Goal: Task Accomplishment & Management: Use online tool/utility

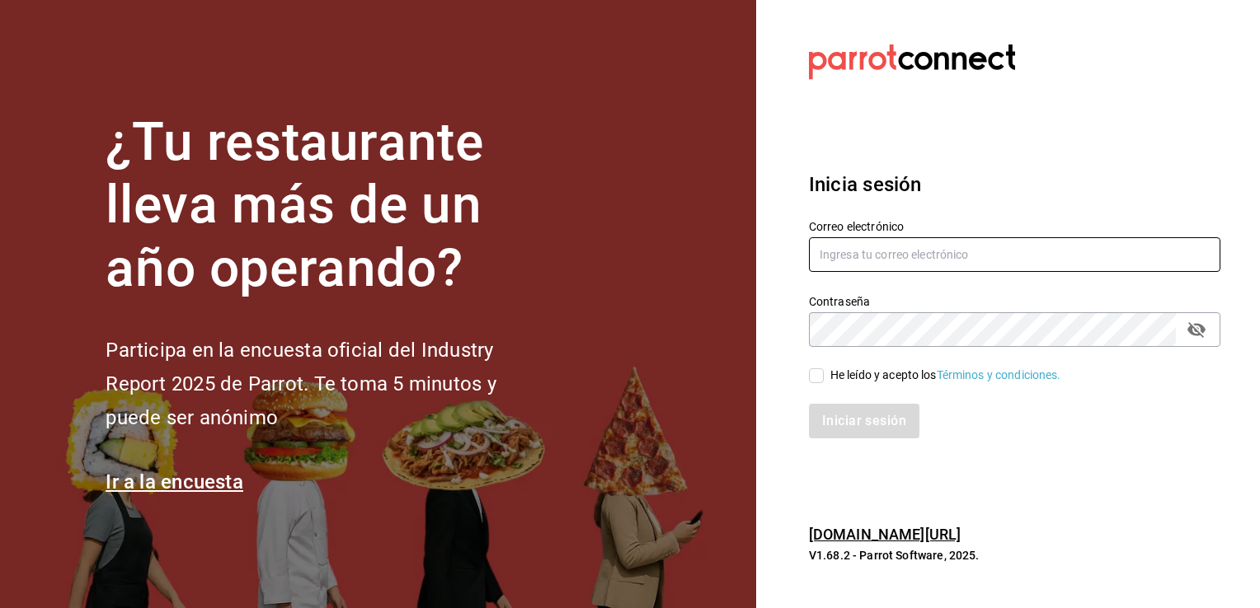
type input "[EMAIL_ADDRESS][DOMAIN_NAME]"
click at [810, 380] on input "He leído y acepto los Términos y condiciones." at bounding box center [816, 376] width 15 height 15
checkbox input "true"
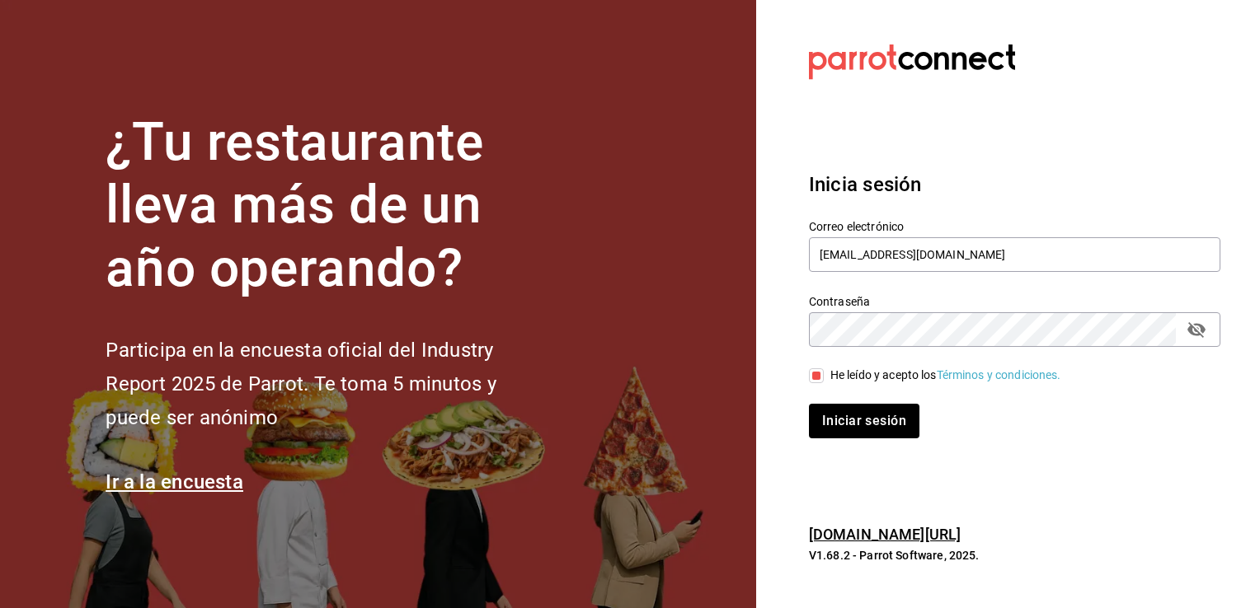
click at [1219, 434] on div "Iniciar sesión" at bounding box center [1014, 421] width 411 height 35
click at [867, 426] on button "Iniciar sesión" at bounding box center [865, 421] width 112 height 35
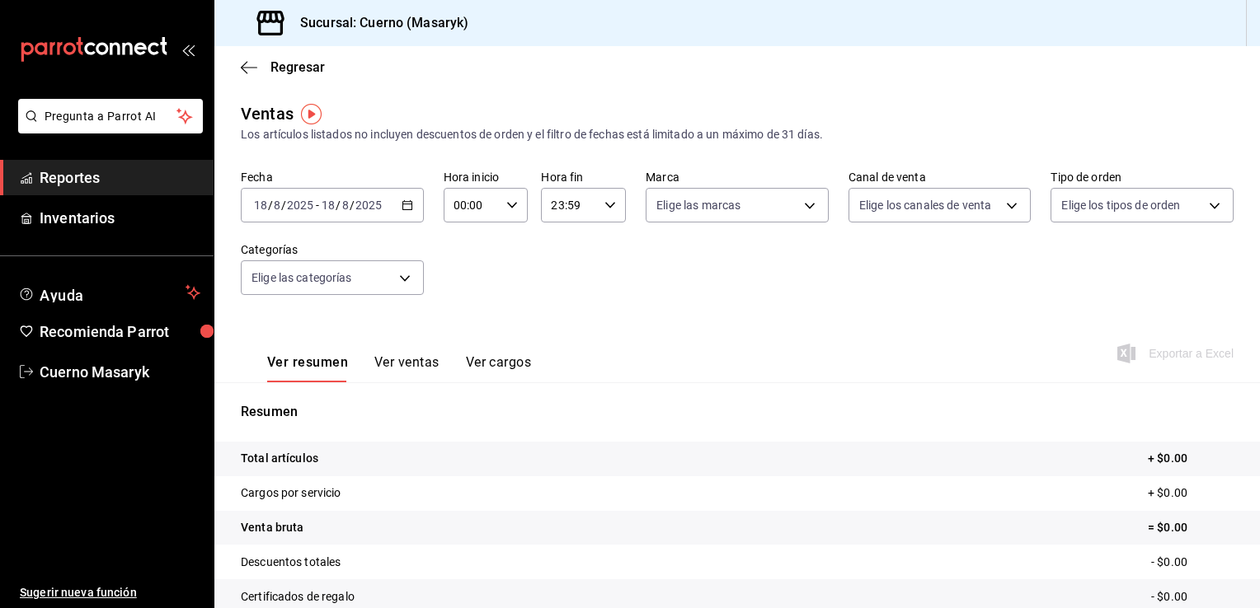
click at [406, 214] on div "[DATE] [DATE] - [DATE] [DATE]" at bounding box center [332, 205] width 183 height 35
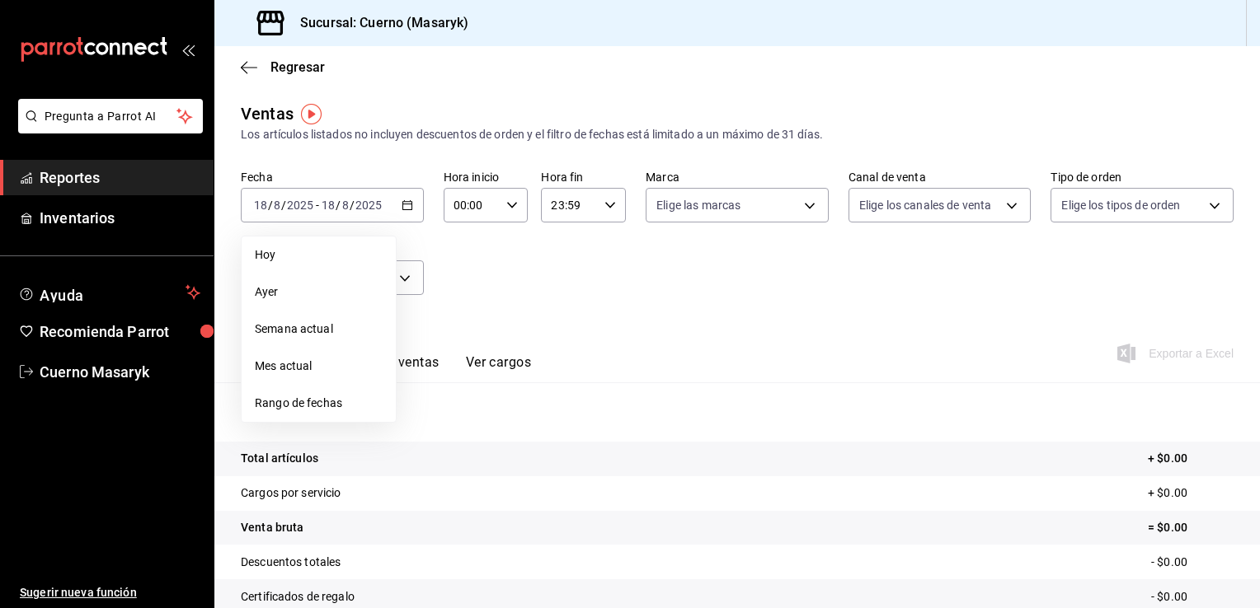
click at [321, 401] on span "Rango de fechas" at bounding box center [319, 403] width 128 height 17
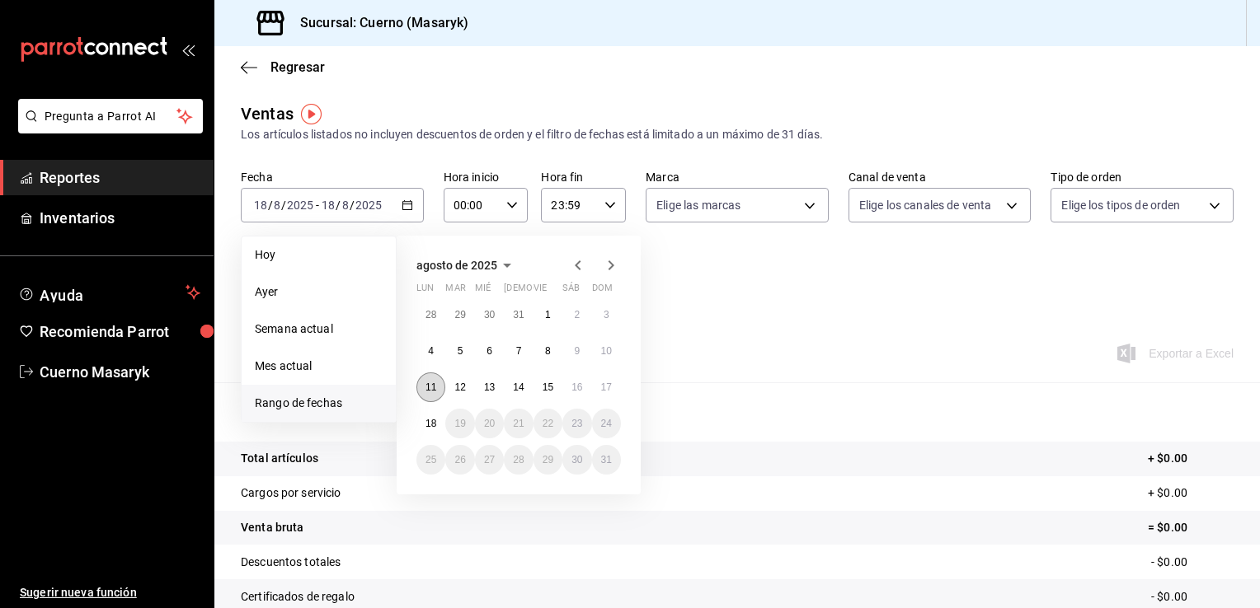
click at [434, 388] on abbr "11" at bounding box center [430, 388] width 11 height 12
click at [435, 425] on abbr "18" at bounding box center [430, 424] width 11 height 12
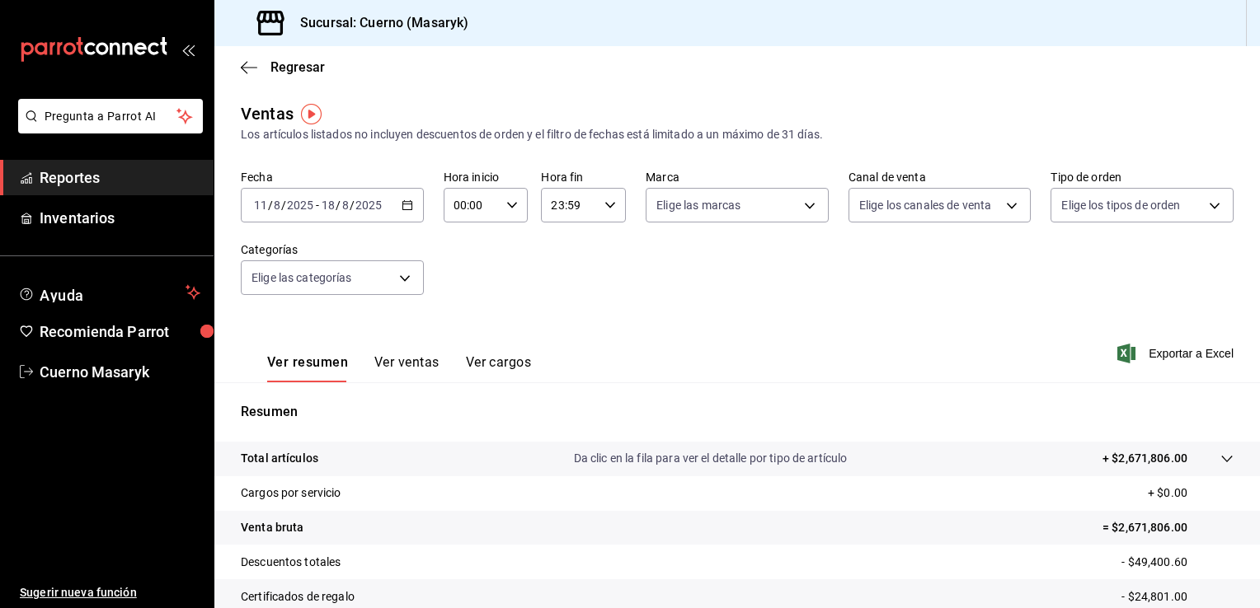
click at [512, 216] on div "00:00 Hora inicio" at bounding box center [486, 205] width 85 height 35
click at [461, 326] on span "05" at bounding box center [462, 321] width 16 height 13
type input "05:00"
click at [610, 208] on div at bounding box center [630, 304] width 1260 height 608
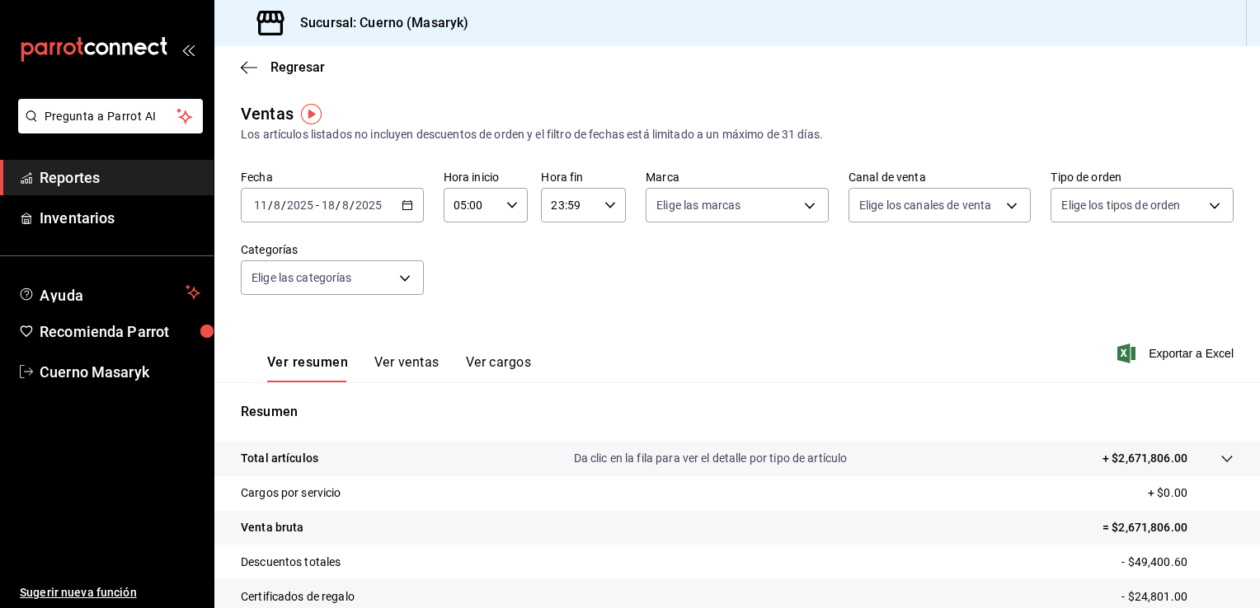
click at [610, 208] on icon "button" at bounding box center [610, 206] width 12 height 12
click at [798, 261] on div at bounding box center [630, 304] width 1260 height 608
click at [810, 209] on body "Pregunta a Parrot AI Reportes Inventarios Ayuda Recomienda Parrot Cuerno Masary…" at bounding box center [630, 304] width 1260 height 608
click at [719, 306] on li "Cuerno (CDMX)" at bounding box center [730, 324] width 179 height 37
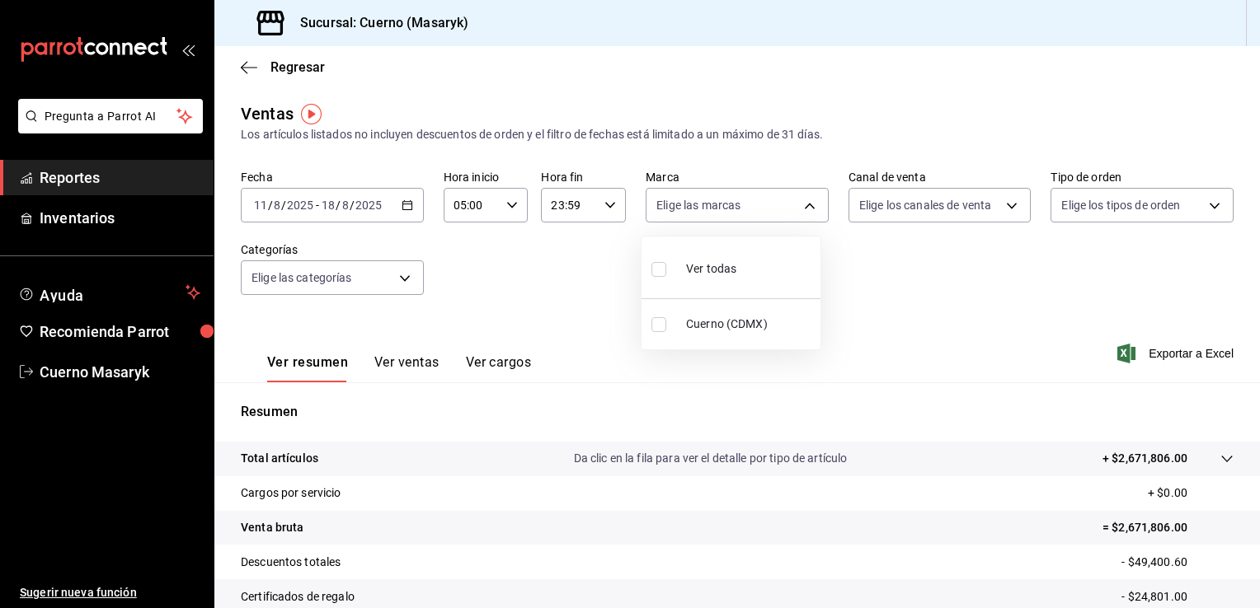
type input "4ea0d660-02b3-4785-bb88-48b5ef6e196c"
checkbox input "true"
click at [992, 206] on div at bounding box center [630, 304] width 1260 height 608
click at [992, 206] on body "Pregunta a Parrot AI Reportes Inventarios Ayuda Recomienda Parrot Cuerno Masary…" at bounding box center [630, 304] width 1260 height 608
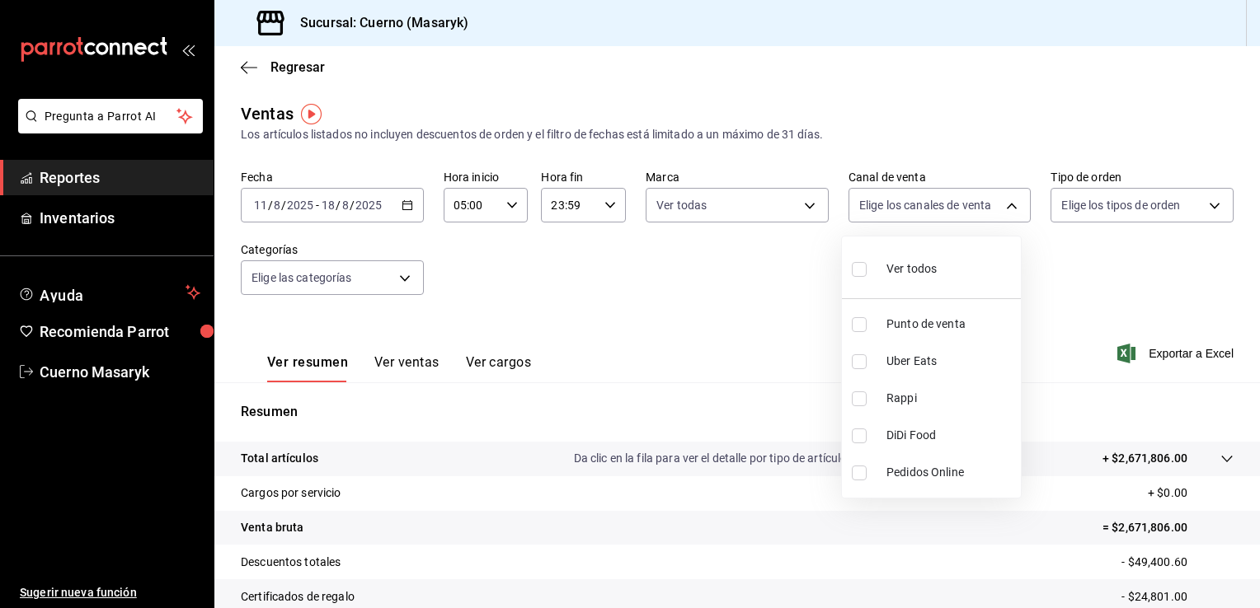
click at [925, 264] on span "Ver todos" at bounding box center [911, 269] width 50 height 17
type input "PARROT,UBER_EATS,RAPPI,DIDI_FOOD,ONLINE"
checkbox input "true"
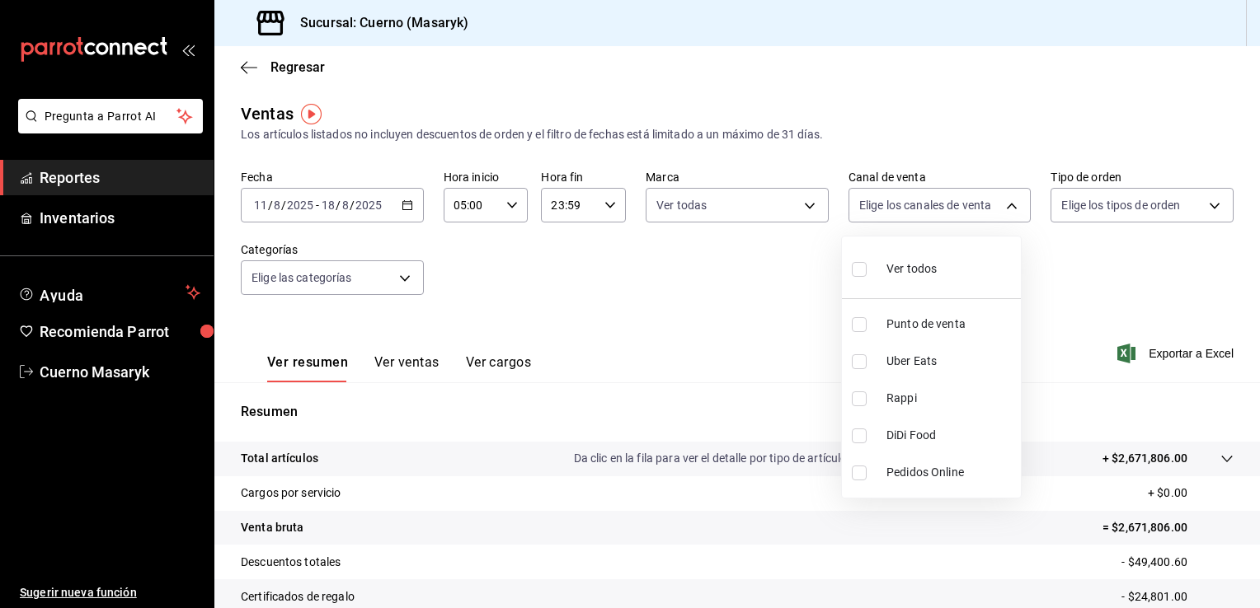
checkbox input "true"
click at [1211, 209] on div at bounding box center [630, 304] width 1260 height 608
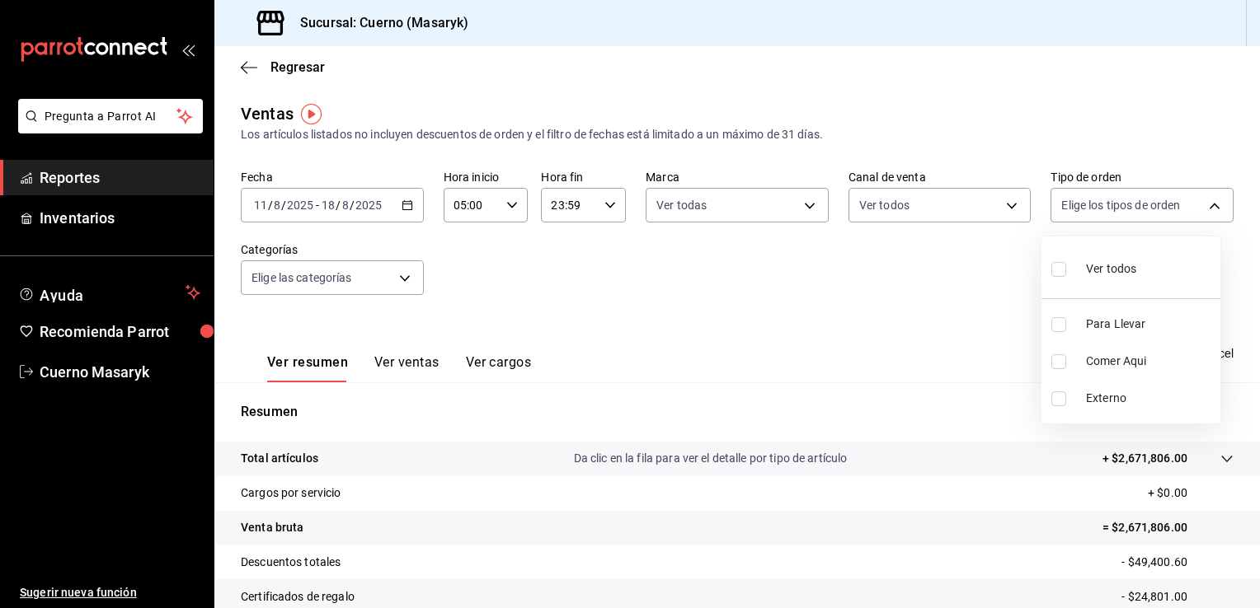
click at [1211, 209] on body "Pregunta a Parrot AI Reportes Inventarios Ayuda Recomienda Parrot Cuerno Masary…" at bounding box center [630, 304] width 1260 height 608
click at [1134, 263] on span "Ver todos" at bounding box center [1111, 269] width 50 height 17
type input "d8208262-291b-4595-bbfa-ed1e8660efdb,73ecdc8a-b505-4242-b24a-d5f1595b9b0a,EXTER…"
checkbox input "true"
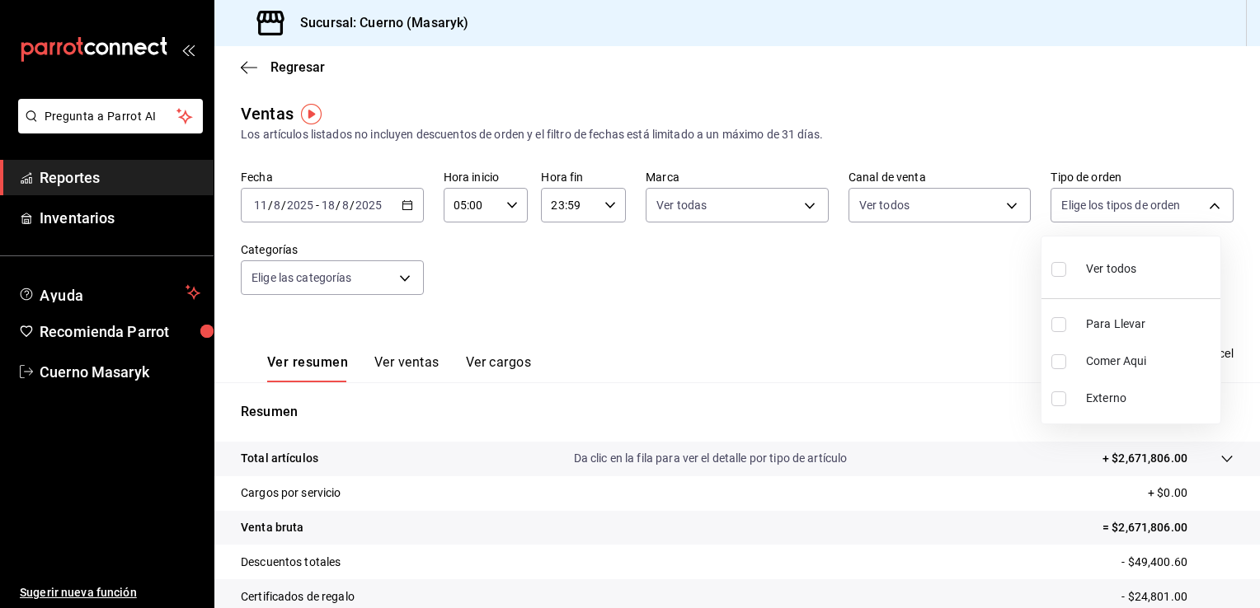
checkbox input "true"
click at [399, 279] on div at bounding box center [630, 304] width 1260 height 608
click at [399, 279] on div "Ver todos Para Llevar Comer Aqui Externo" at bounding box center [630, 304] width 1260 height 608
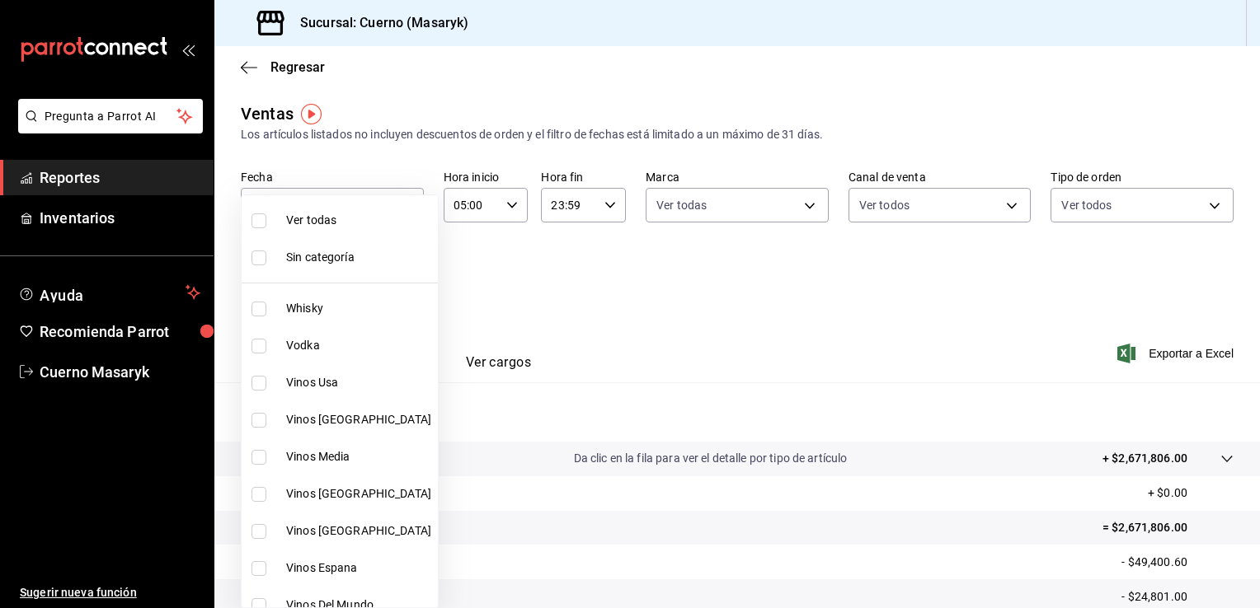
click at [399, 279] on body "Pregunta a Parrot AI Reportes Inventarios Ayuda Recomienda Parrot Cuerno Masary…" at bounding box center [630, 304] width 1260 height 608
click at [359, 223] on span "Ver todas" at bounding box center [358, 220] width 145 height 17
type input "c67b51a2-384c-483e-a5be-40afd3eac247,ec1a4520-4a99-4810-921e-4abf40ebc8c6,cd2d5…"
checkbox input "true"
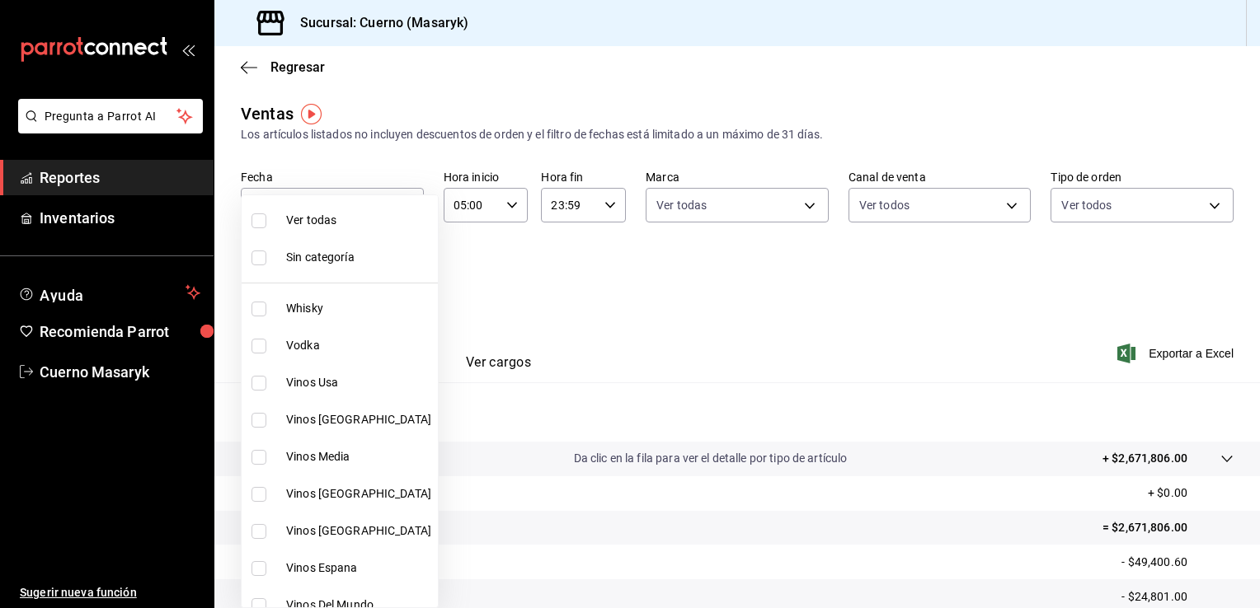
checkbox input "true"
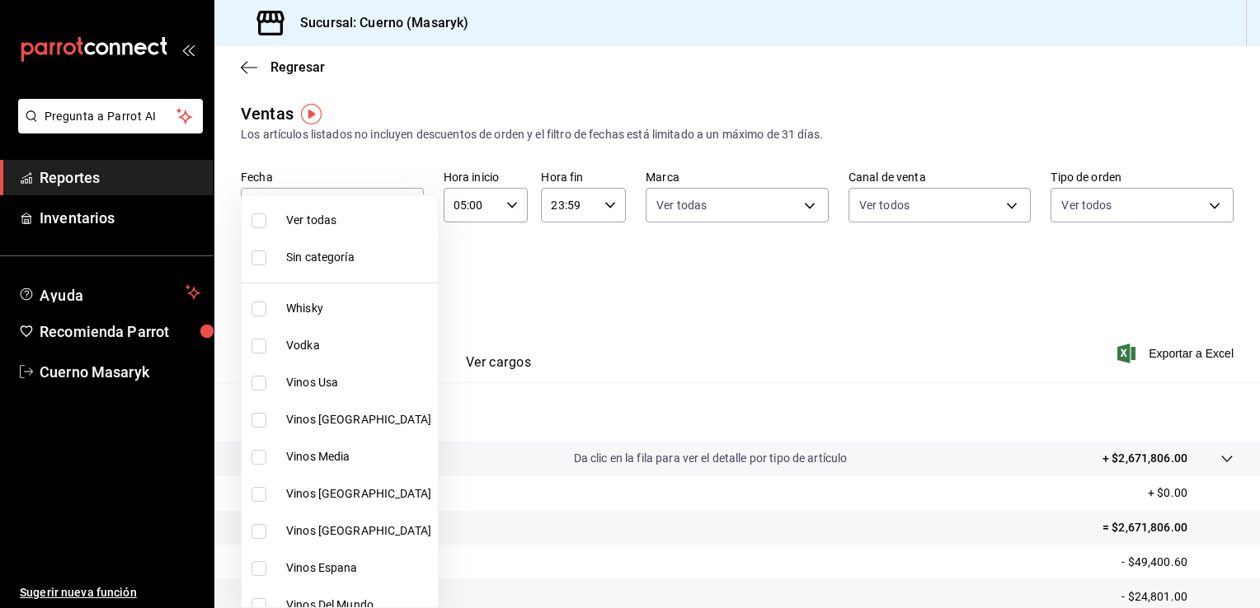
checkbox input "true"
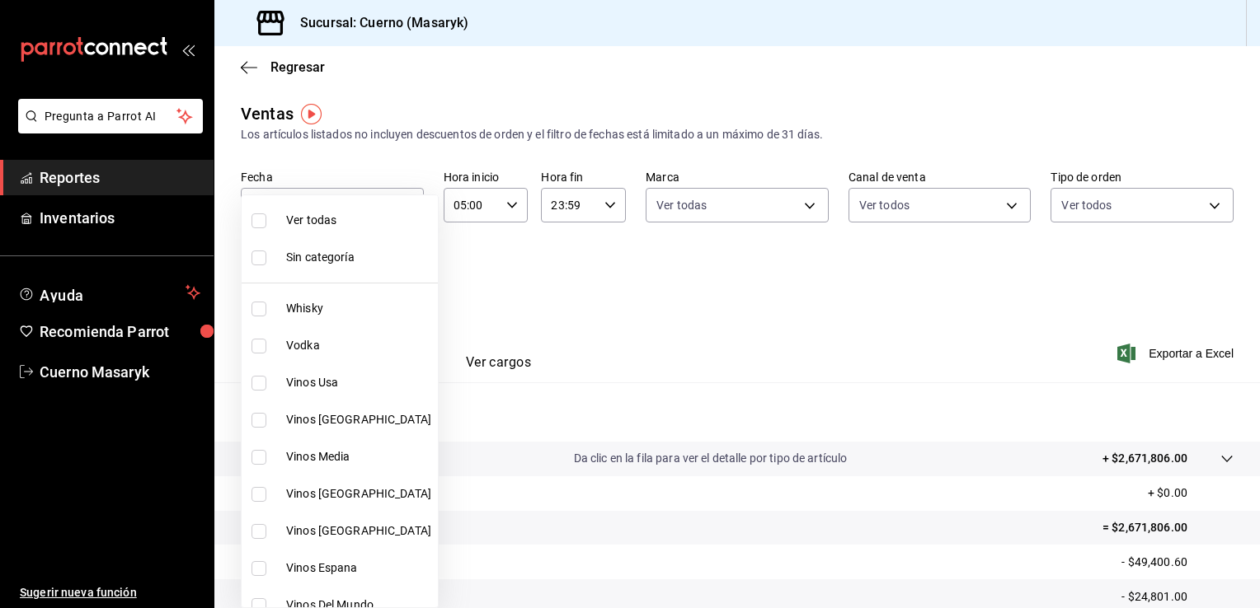
checkbox input "true"
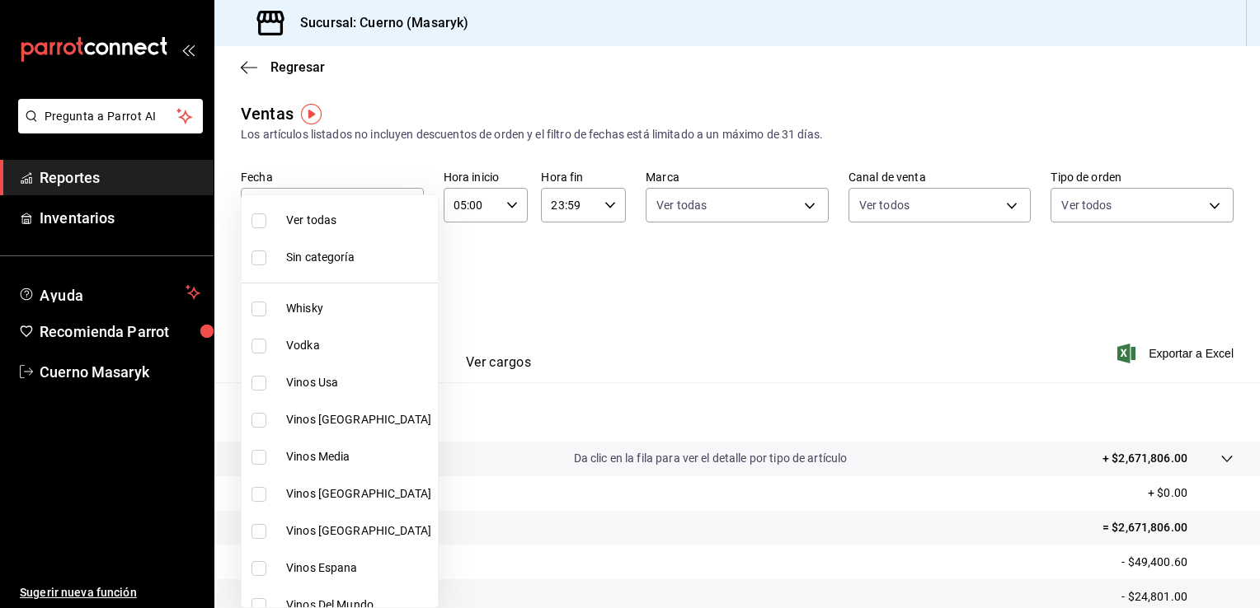
checkbox input "true"
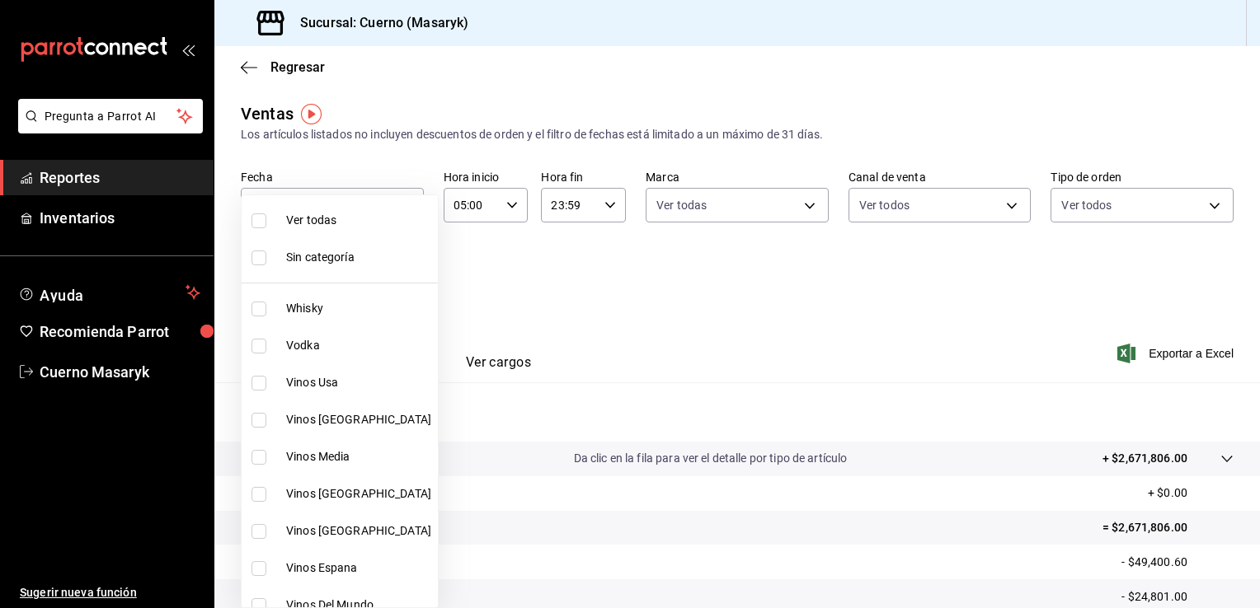
checkbox input "true"
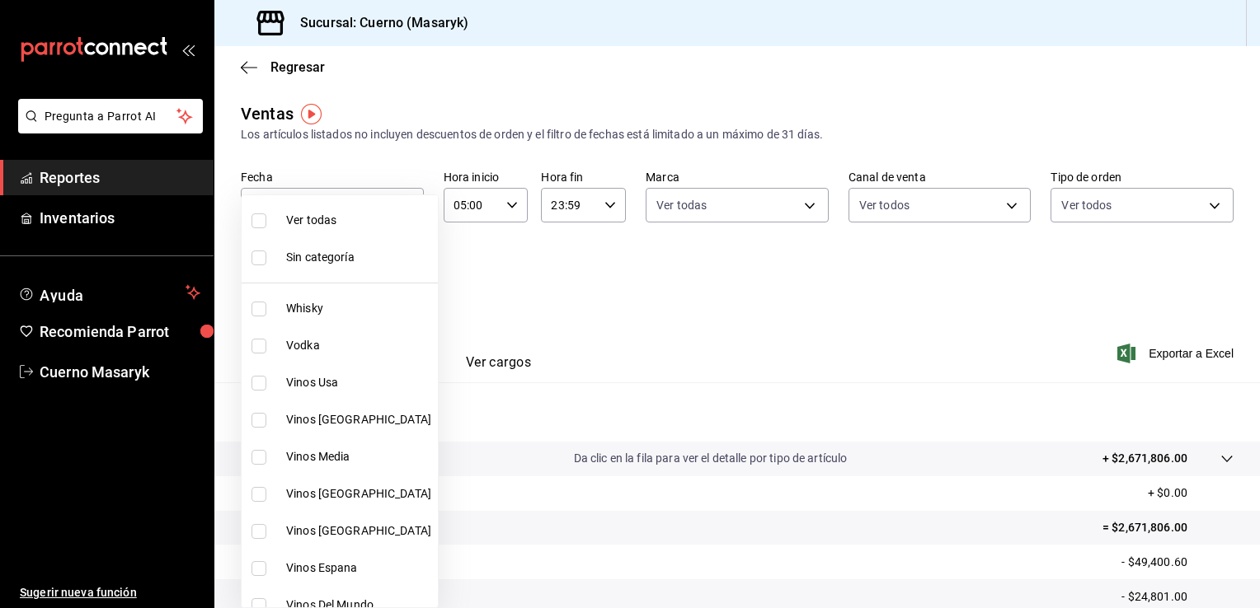
checkbox input "true"
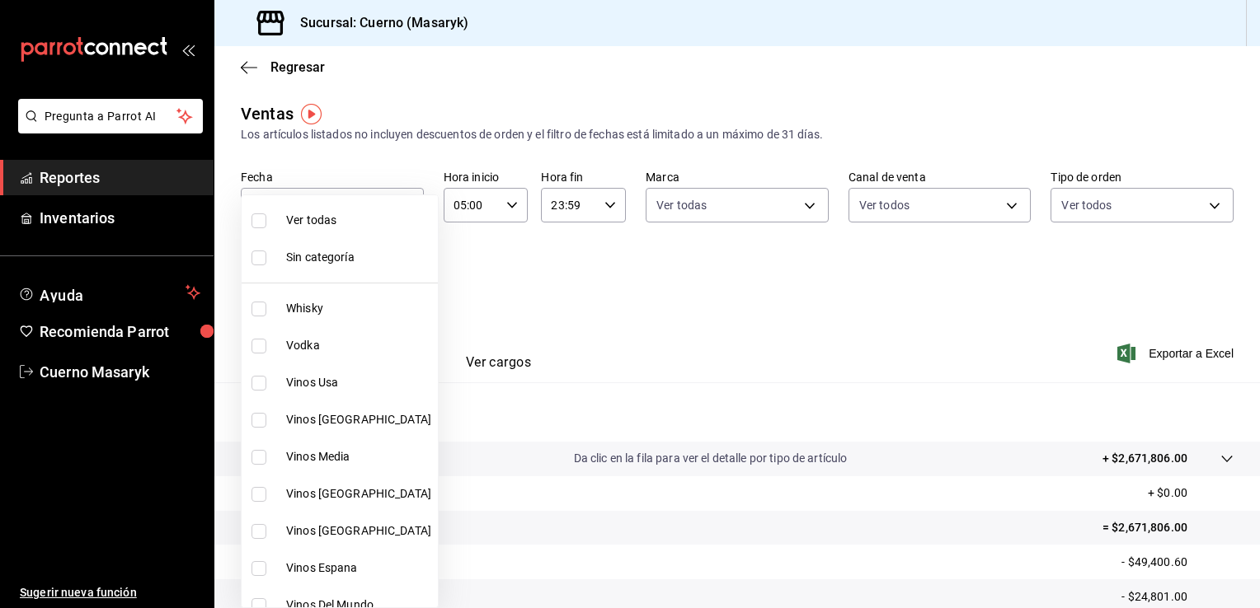
checkbox input "true"
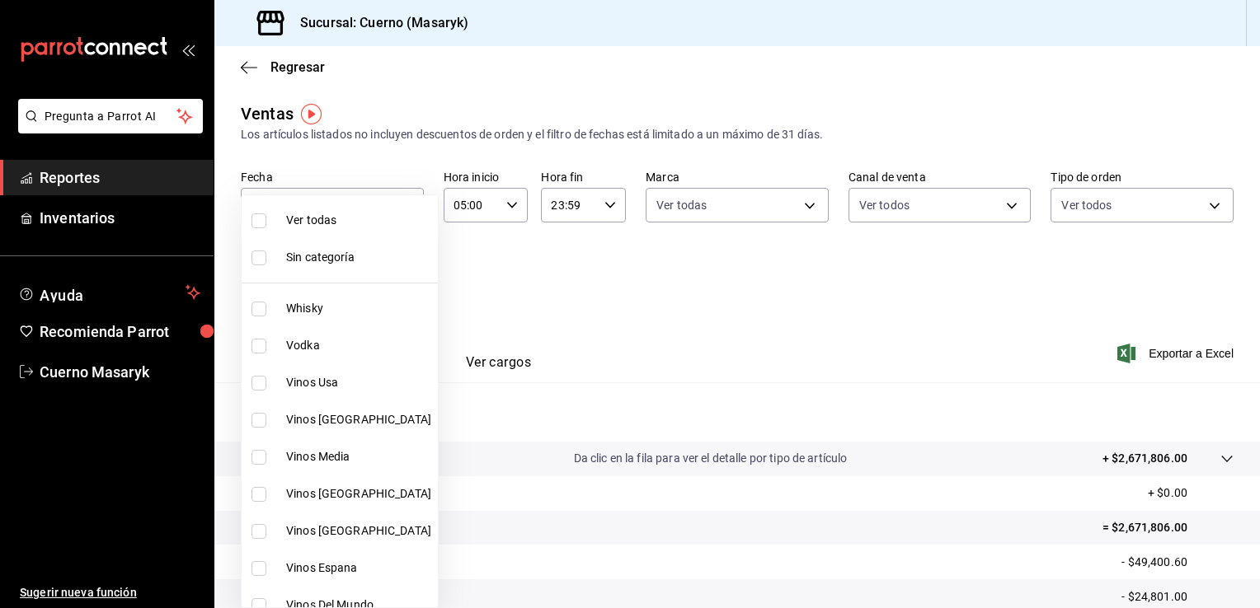
checkbox input "true"
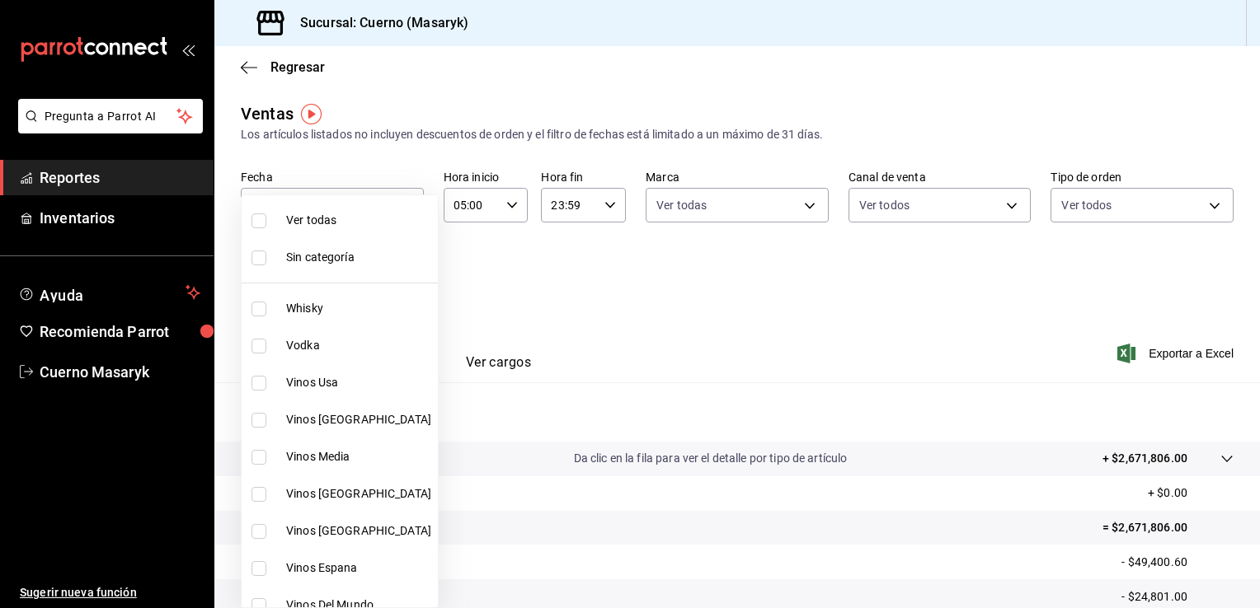
checkbox input "true"
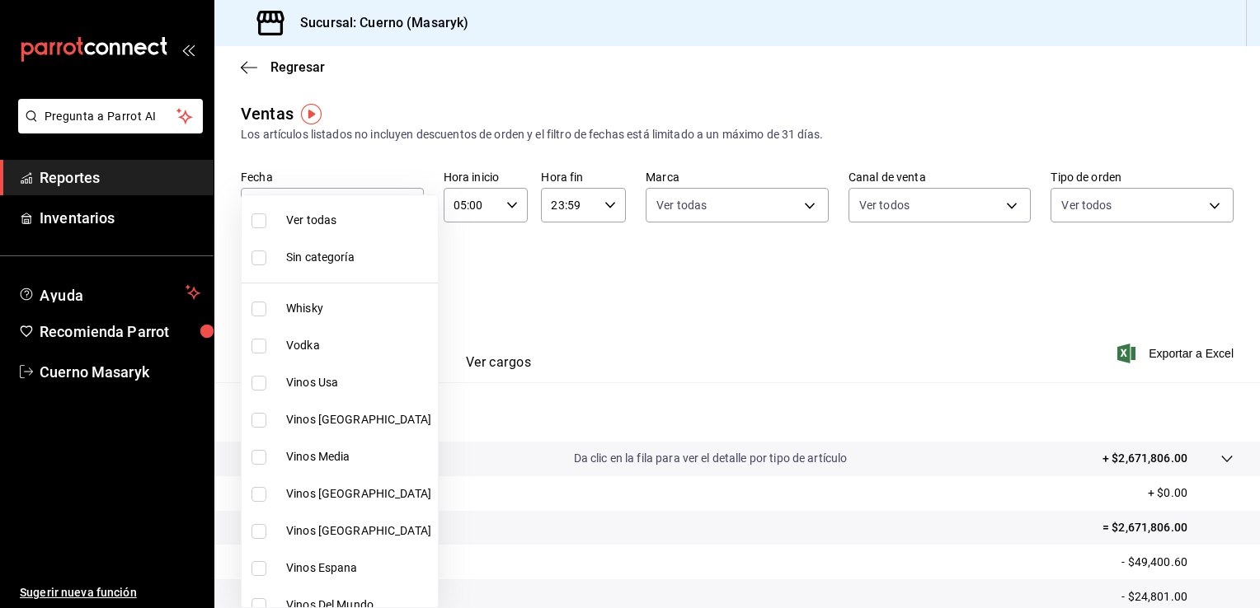
checkbox input "true"
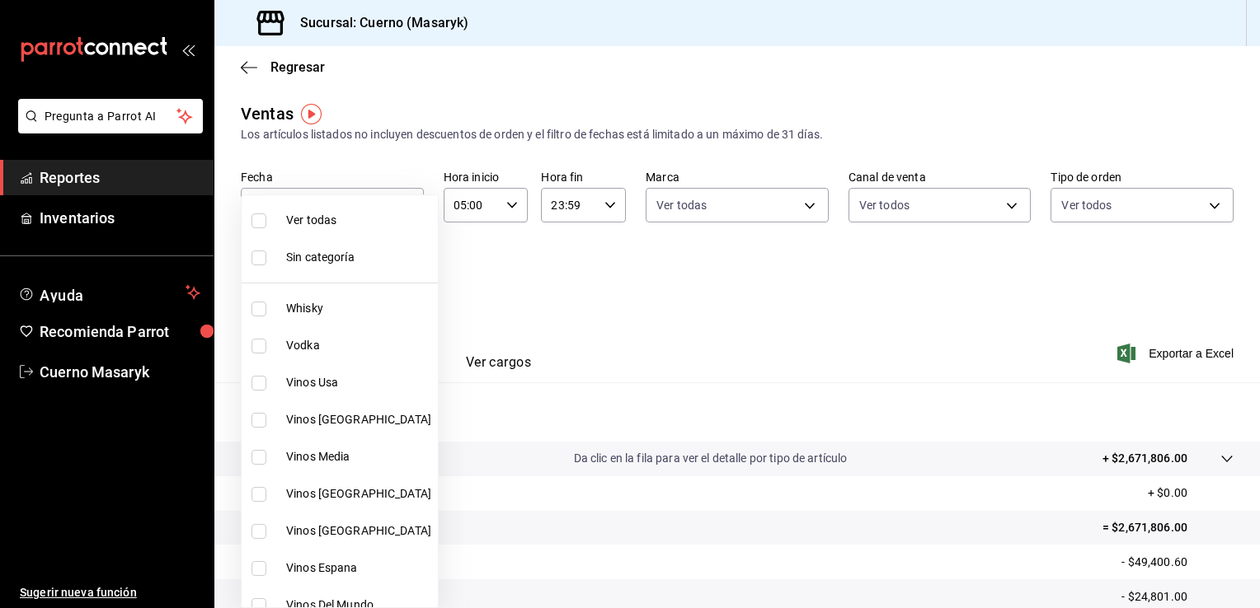
checkbox input "true"
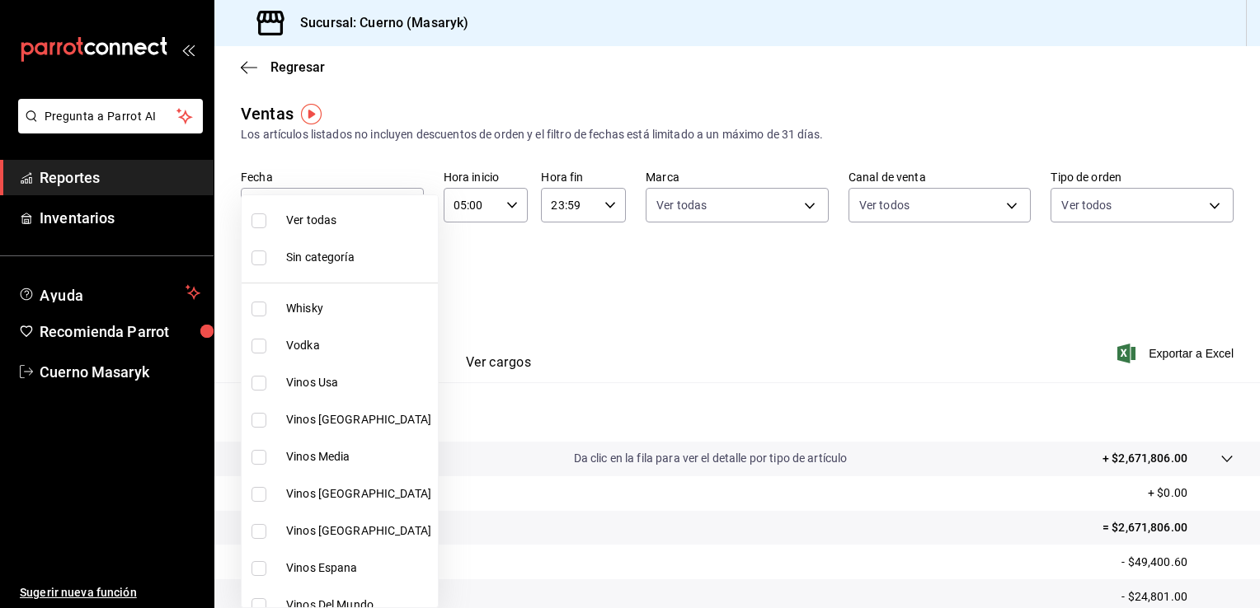
checkbox input "true"
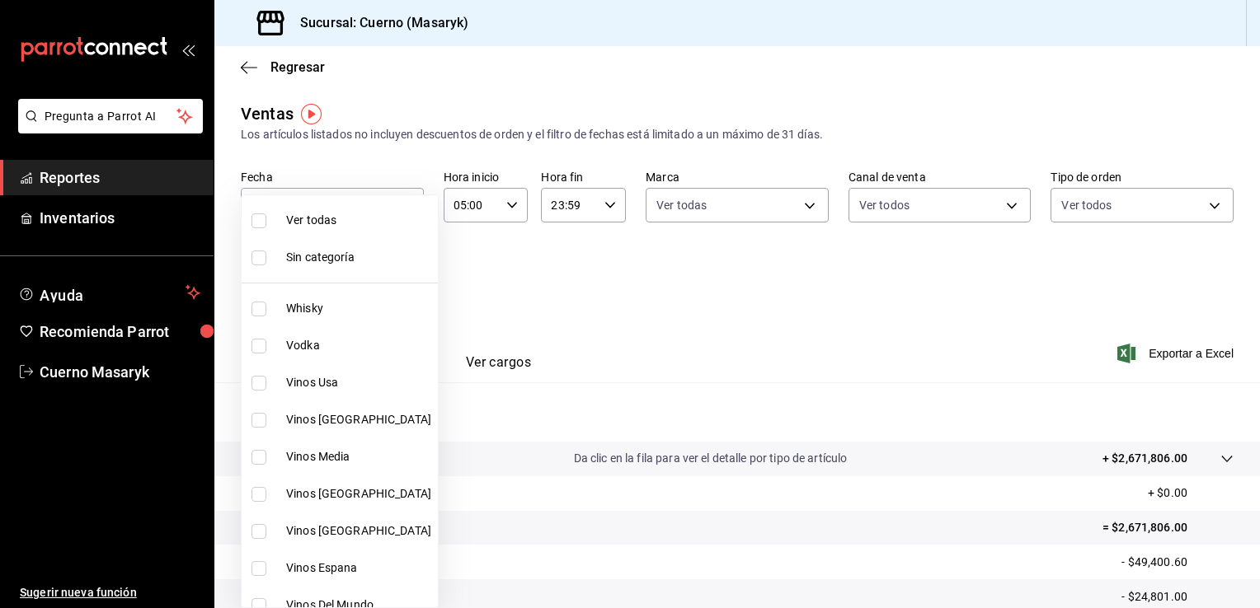
checkbox input "true"
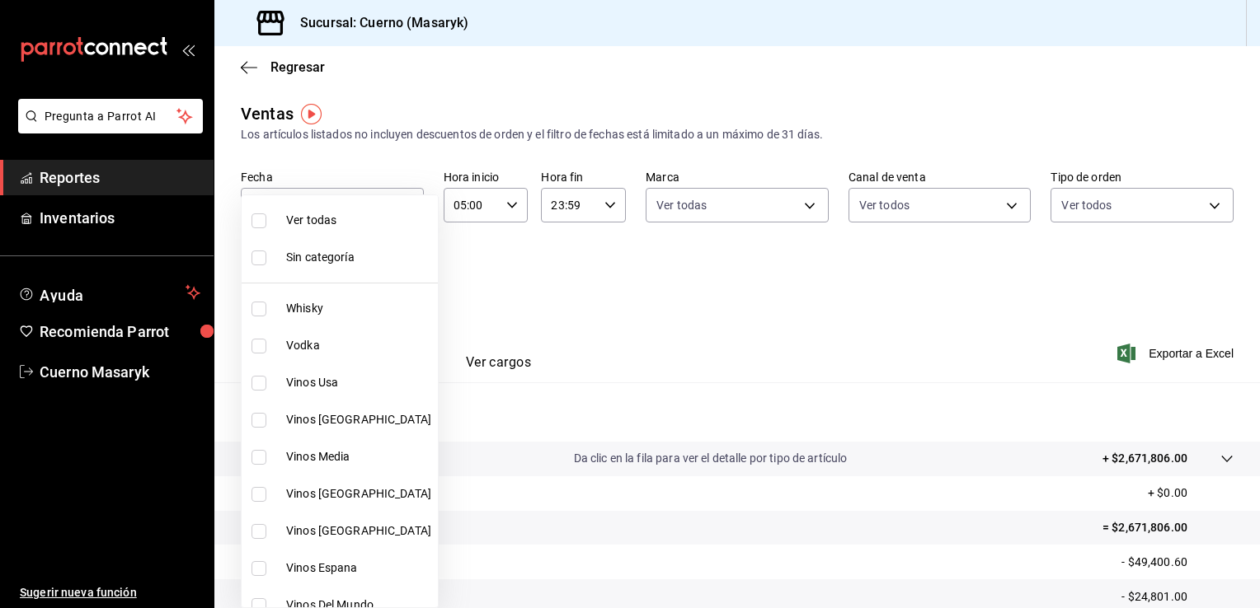
checkbox input "true"
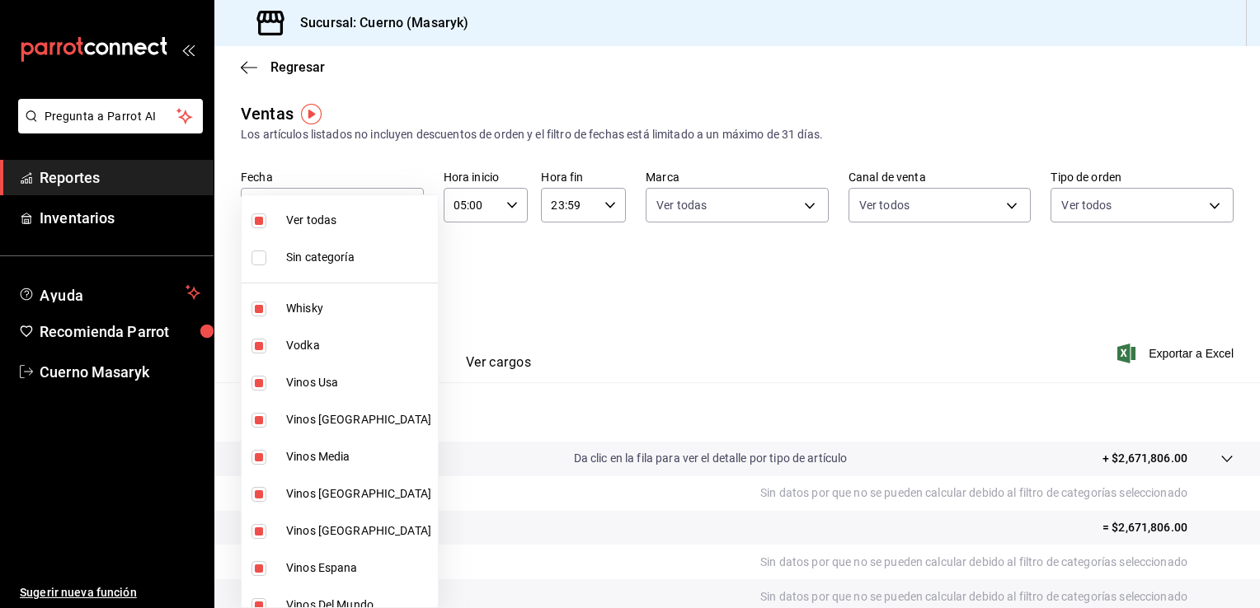
click at [715, 345] on div at bounding box center [630, 304] width 1260 height 608
click at [401, 278] on body "Pregunta a Parrot AI Reportes Inventarios Ayuda Recomienda Parrot Cuerno Masary…" at bounding box center [630, 304] width 1260 height 608
click at [355, 220] on span "Ver todas" at bounding box center [358, 220] width 145 height 17
checkbox input "false"
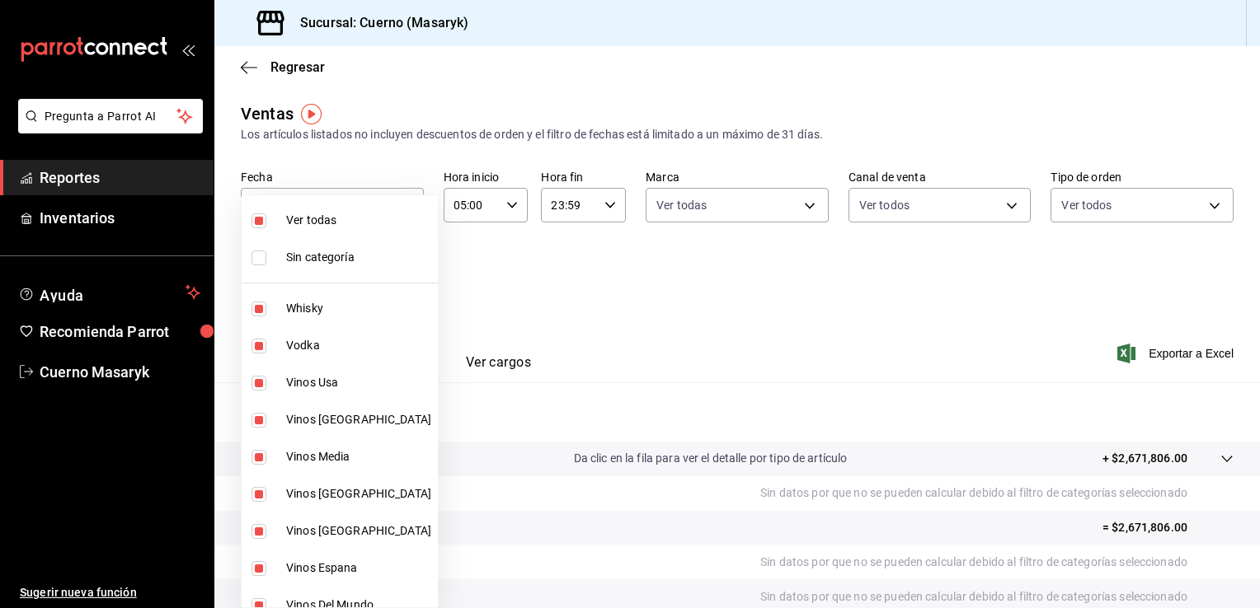
checkbox input "false"
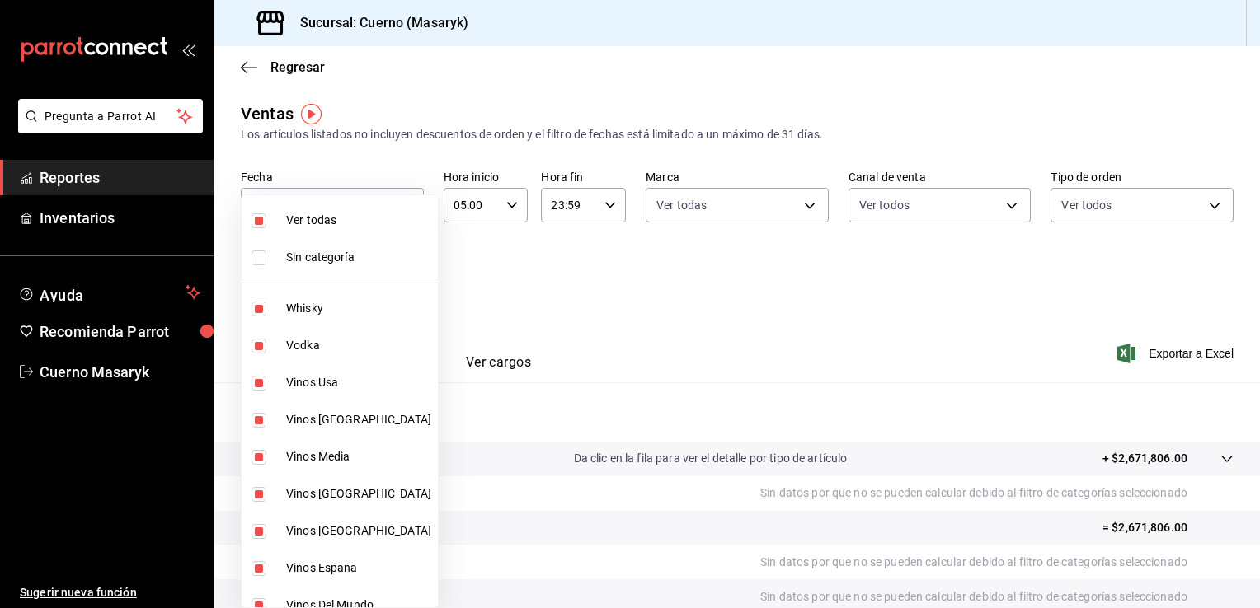
checkbox input "false"
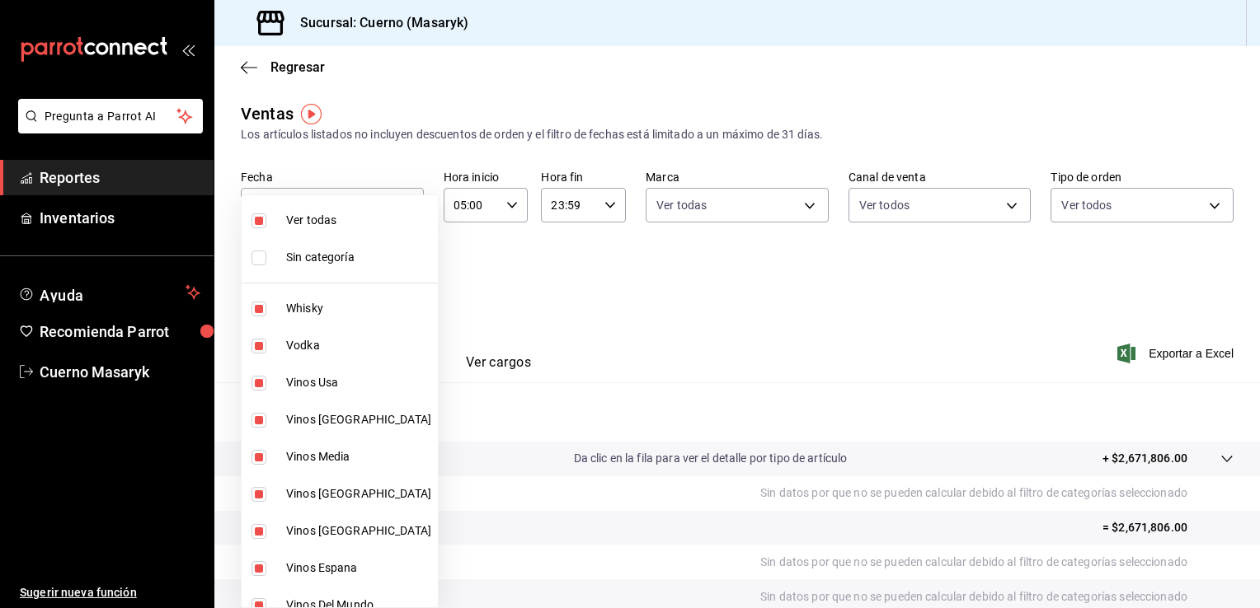
checkbox input "false"
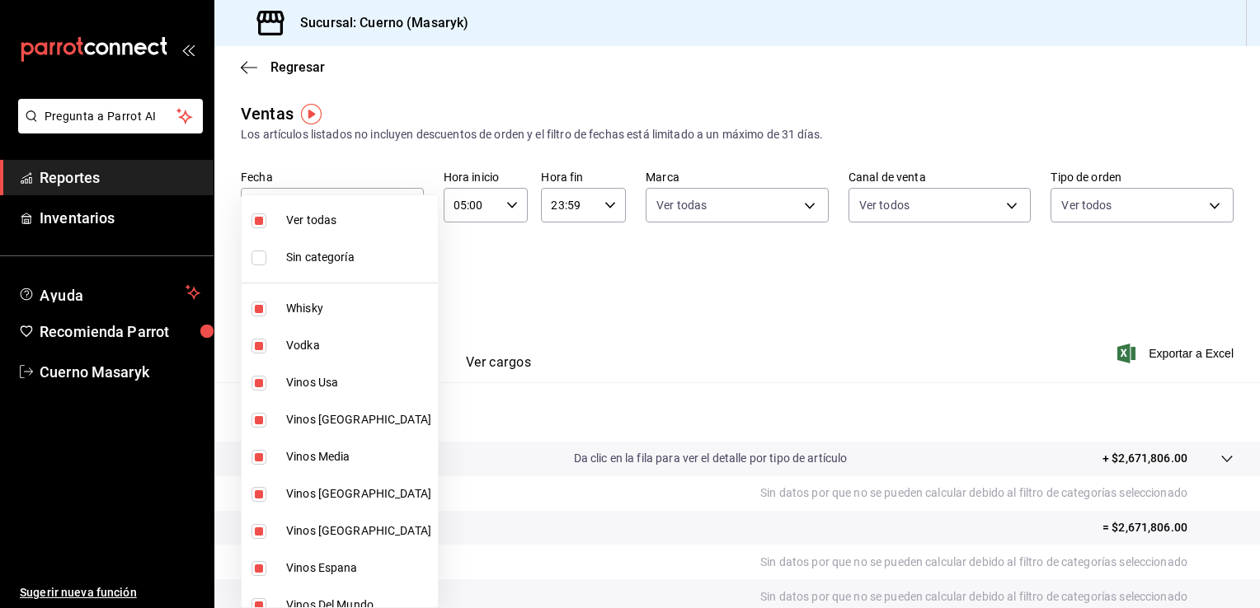
checkbox input "false"
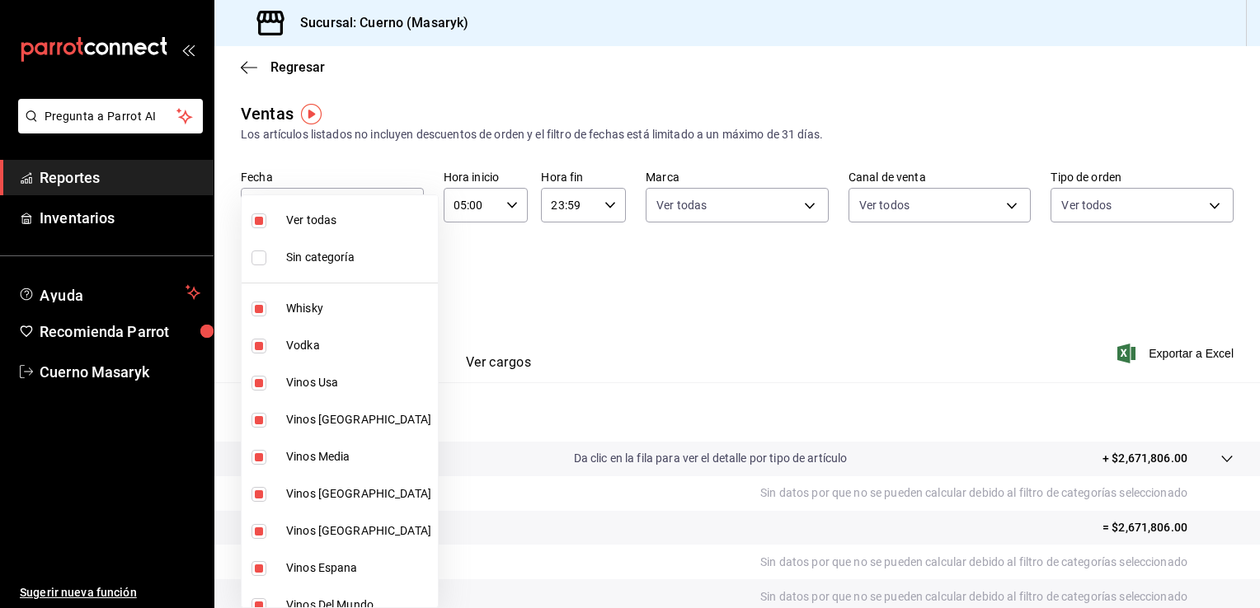
checkbox input "false"
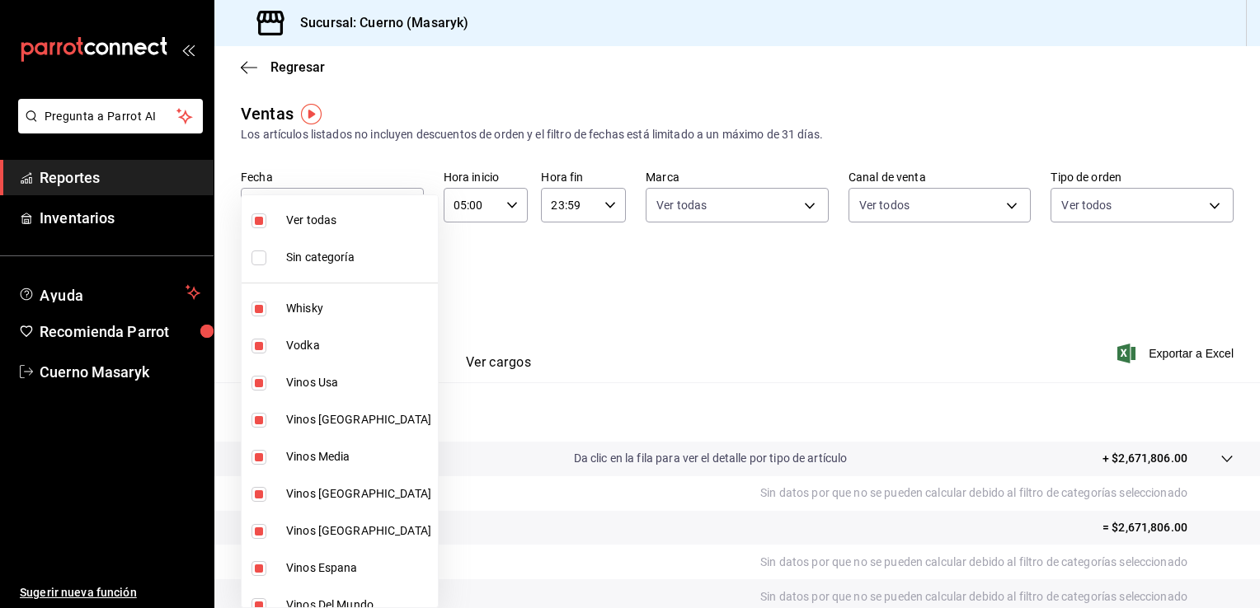
checkbox input "false"
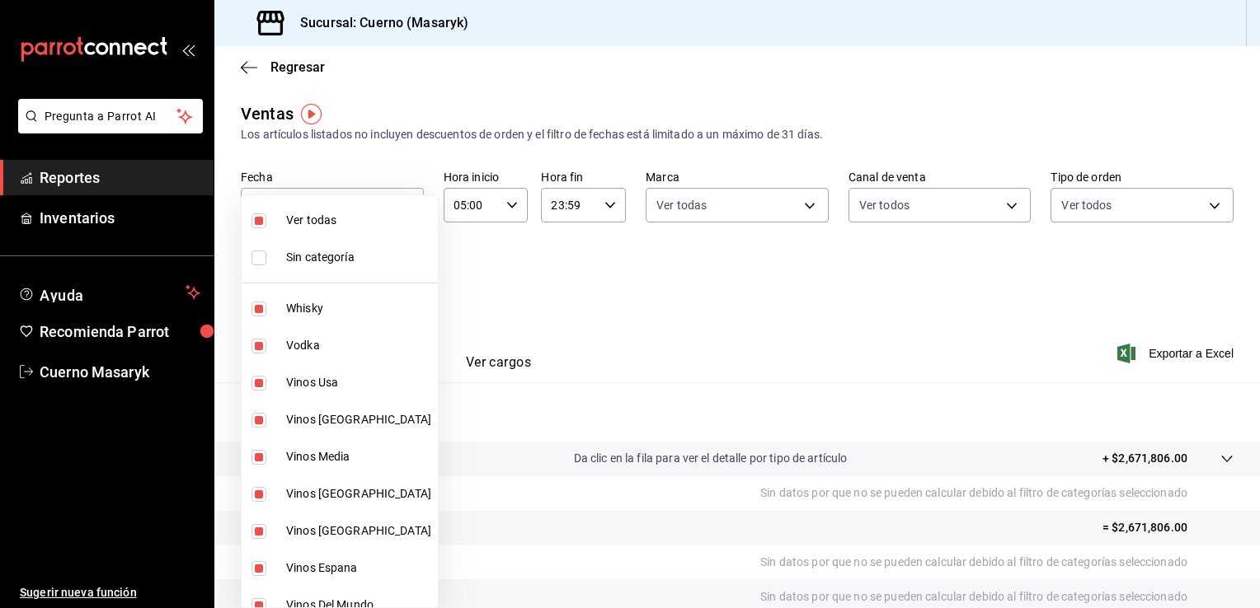
checkbox input "false"
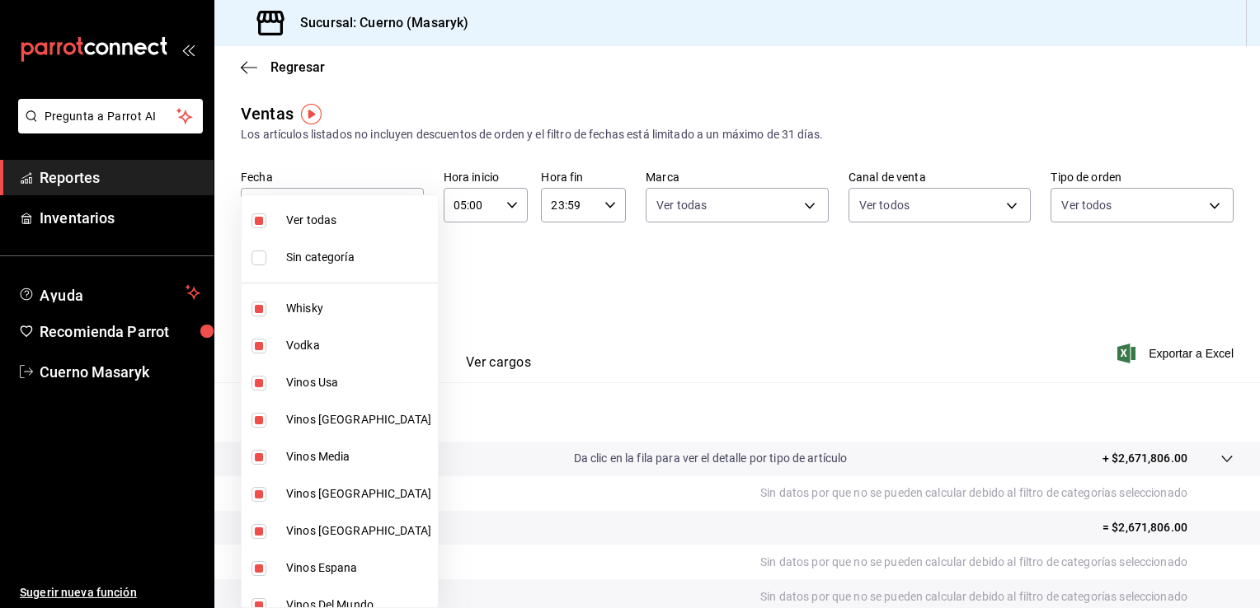
checkbox input "false"
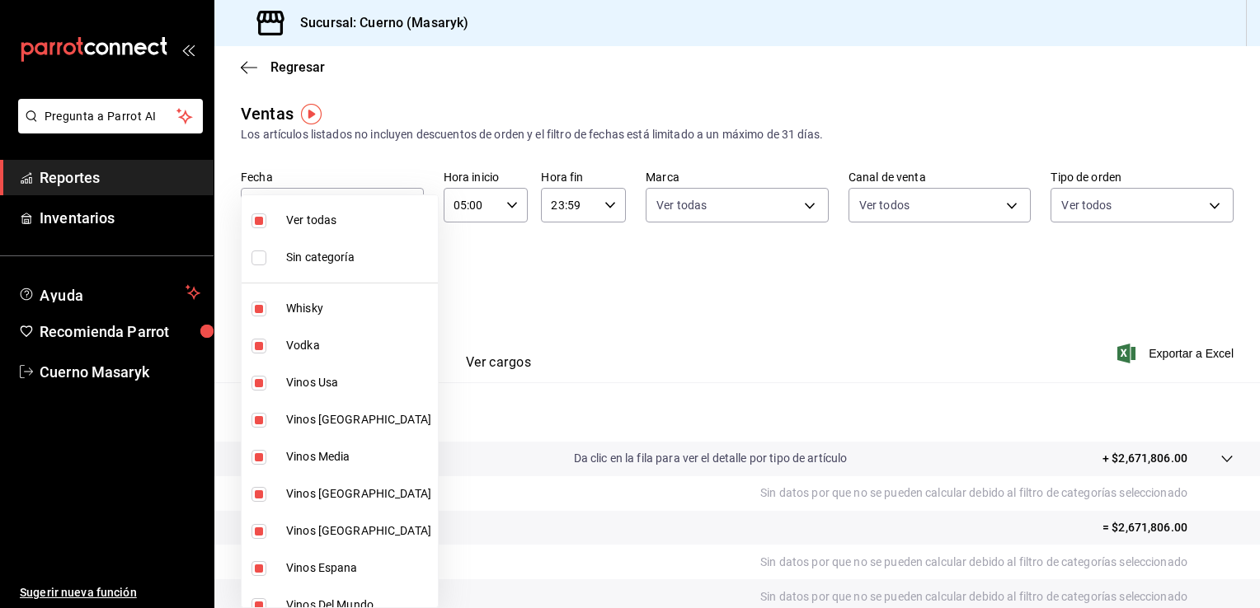
checkbox input "false"
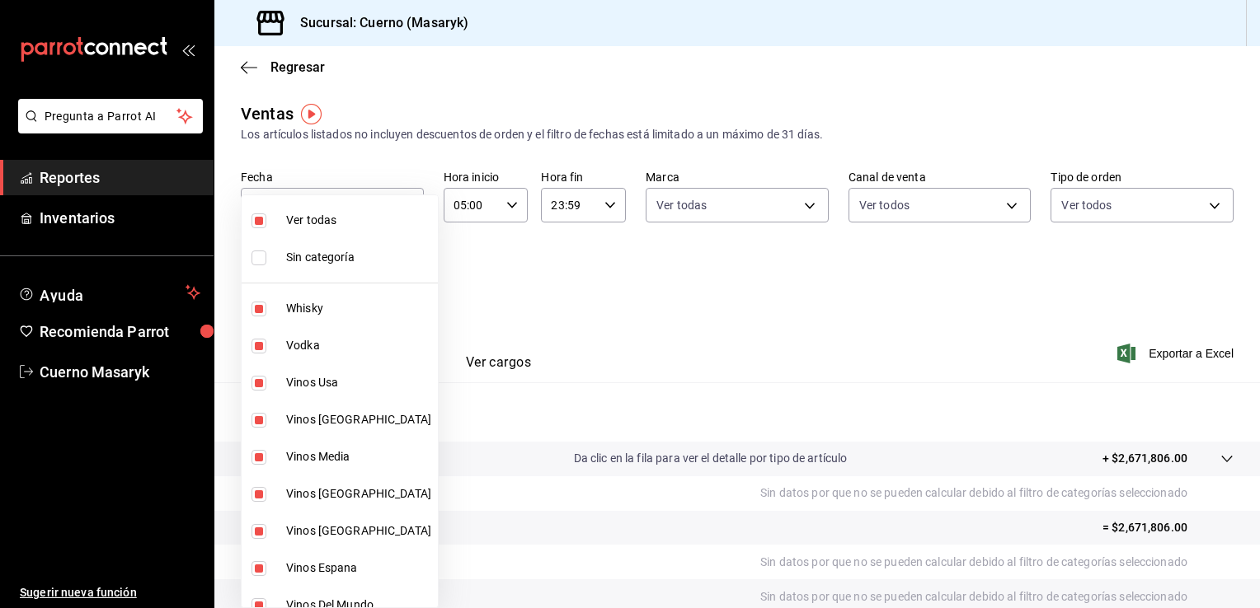
checkbox input "false"
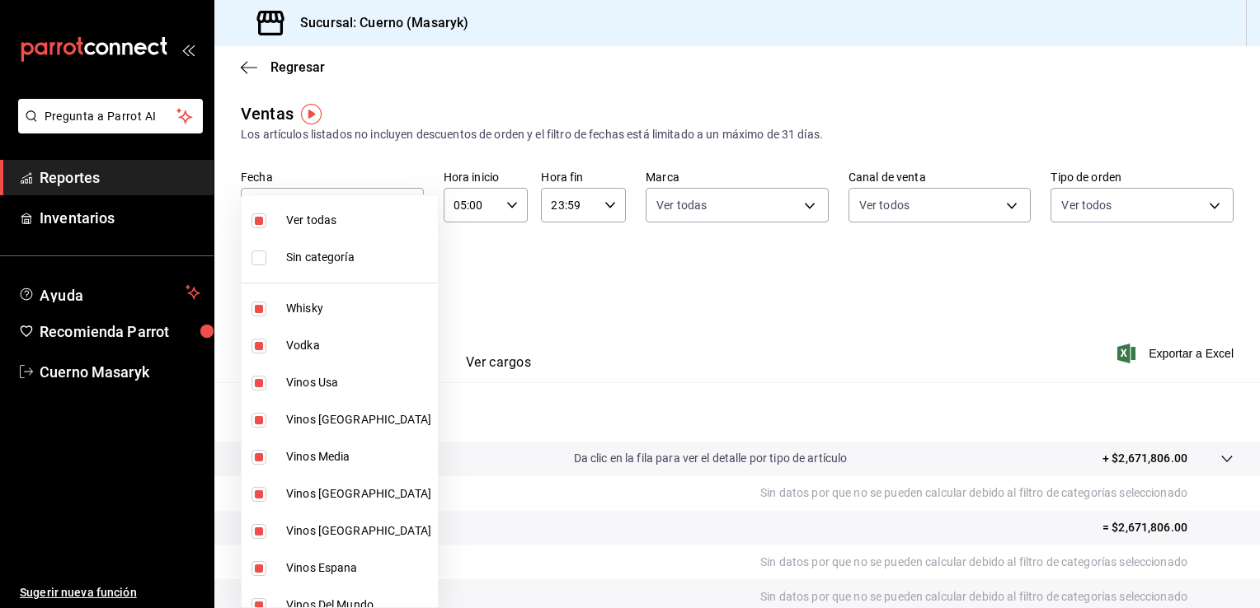
checkbox input "false"
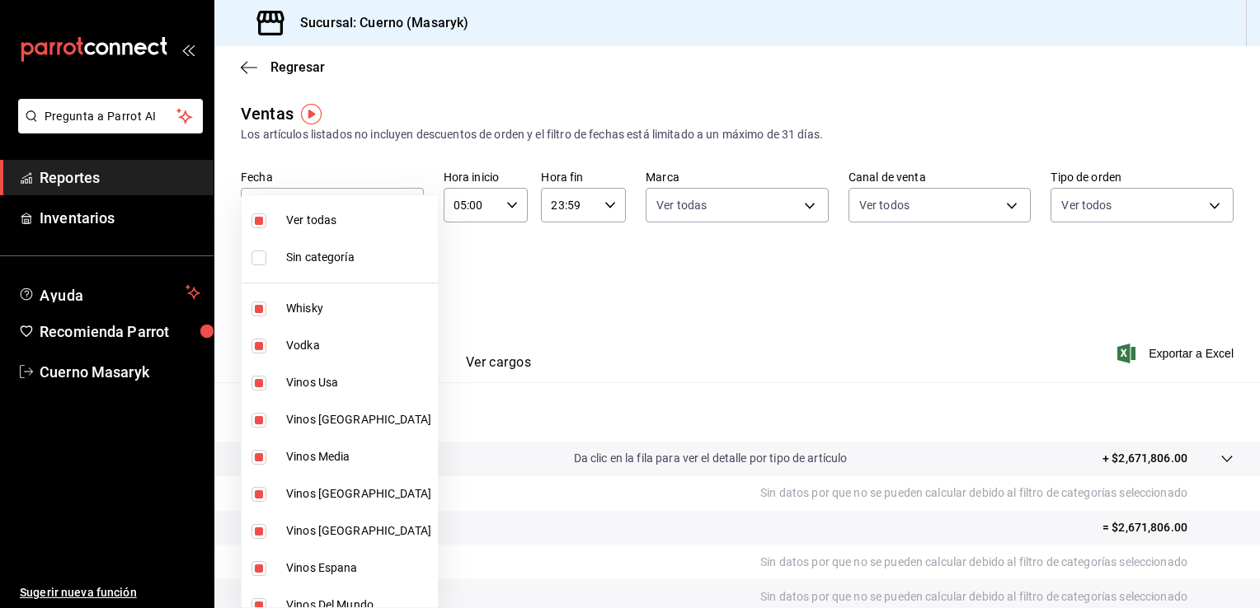
checkbox input "false"
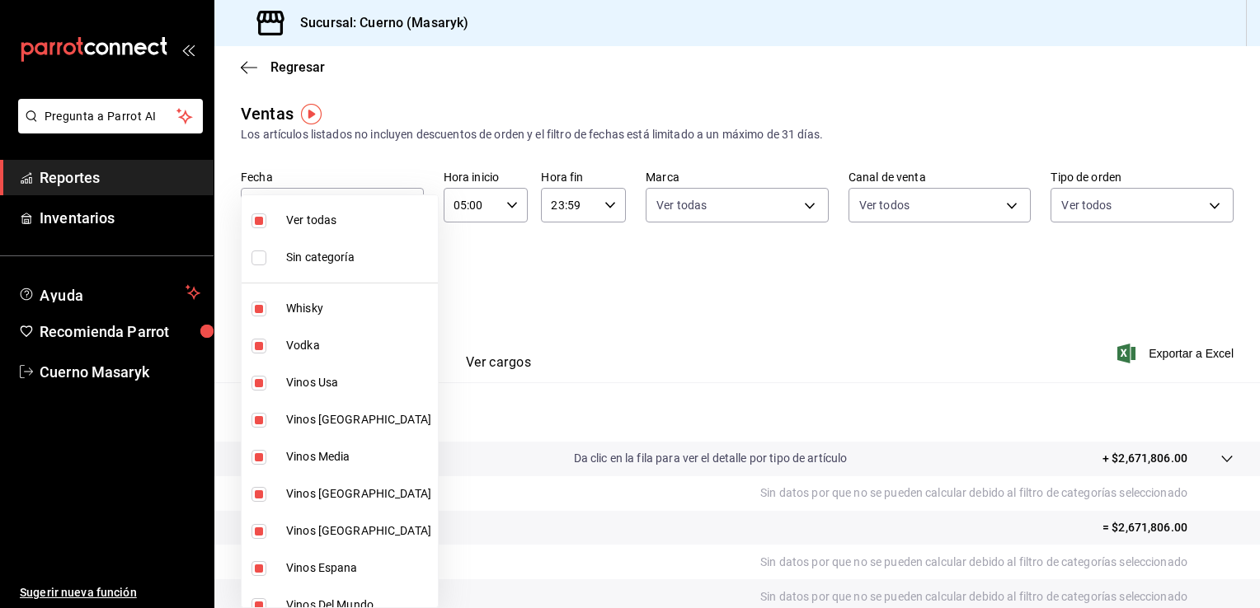
checkbox input "false"
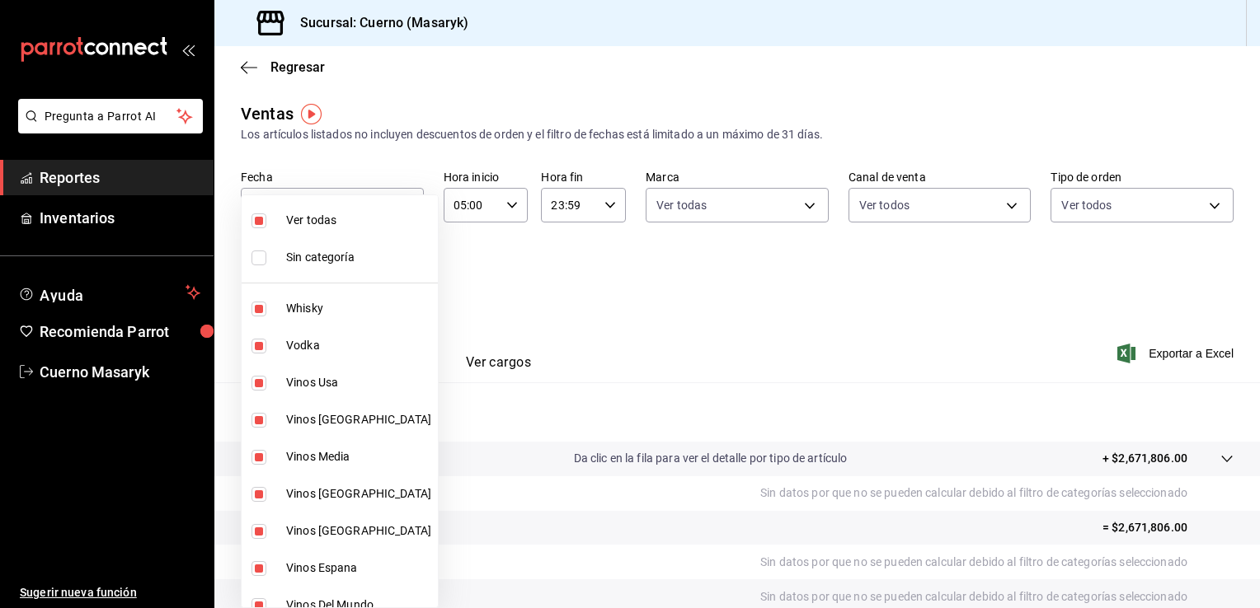
checkbox input "false"
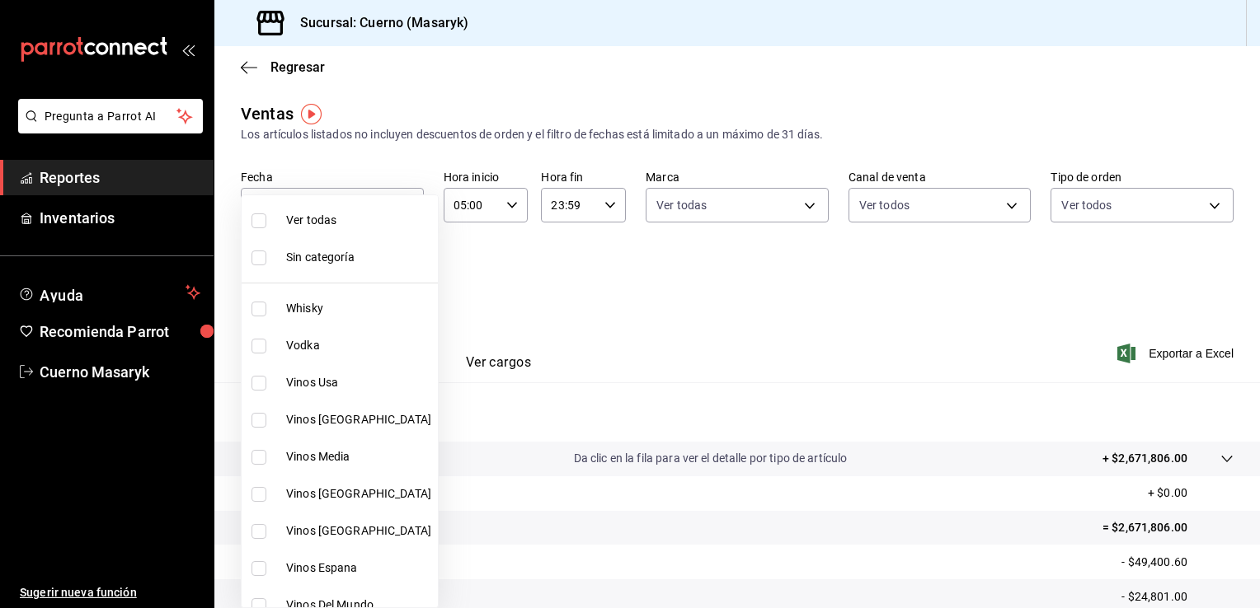
click at [355, 220] on span "Ver todas" at bounding box center [358, 220] width 145 height 17
type input "c67b51a2-384c-483e-a5be-40afd3eac247,ec1a4520-4a99-4810-921e-4abf40ebc8c6,cd2d5…"
checkbox input "true"
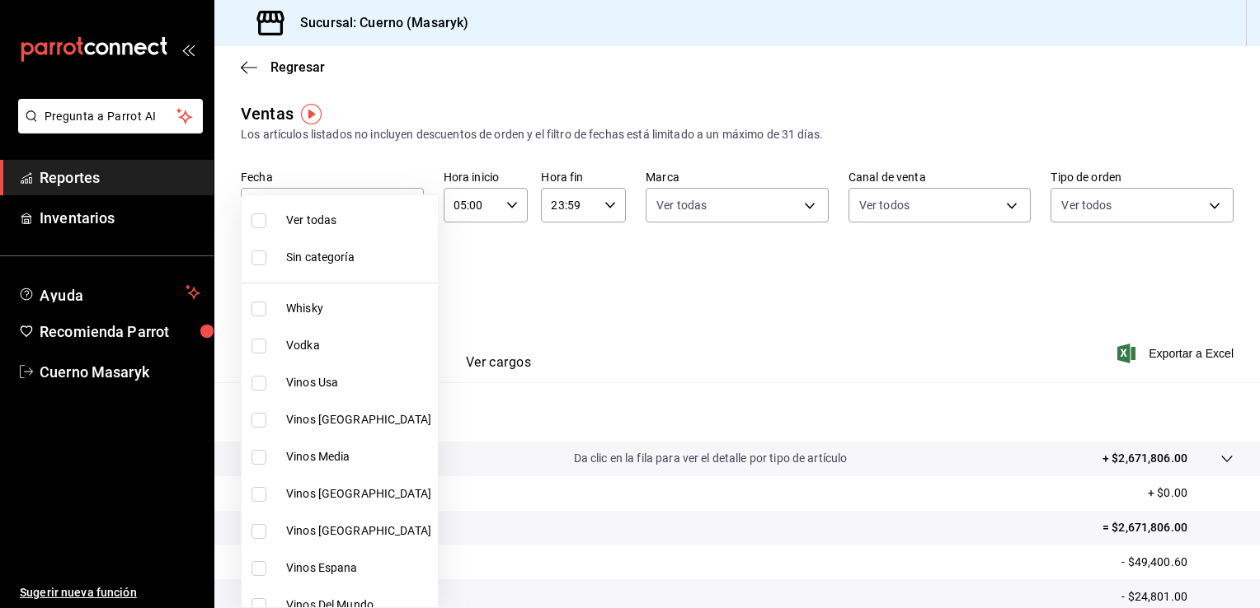
checkbox input "true"
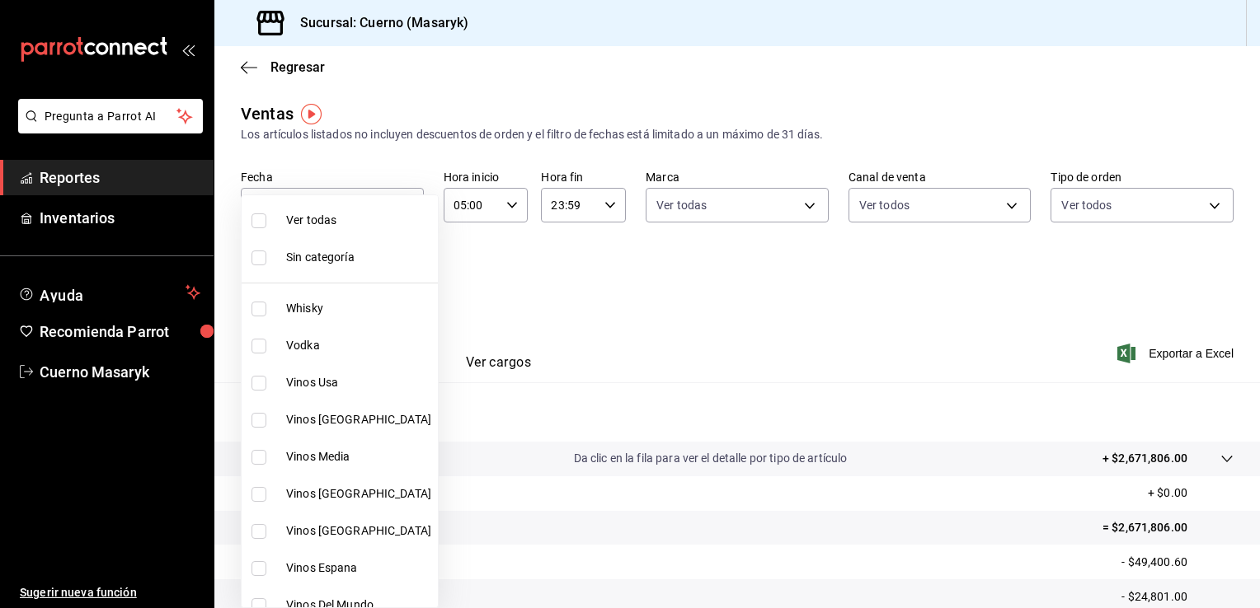
checkbox input "true"
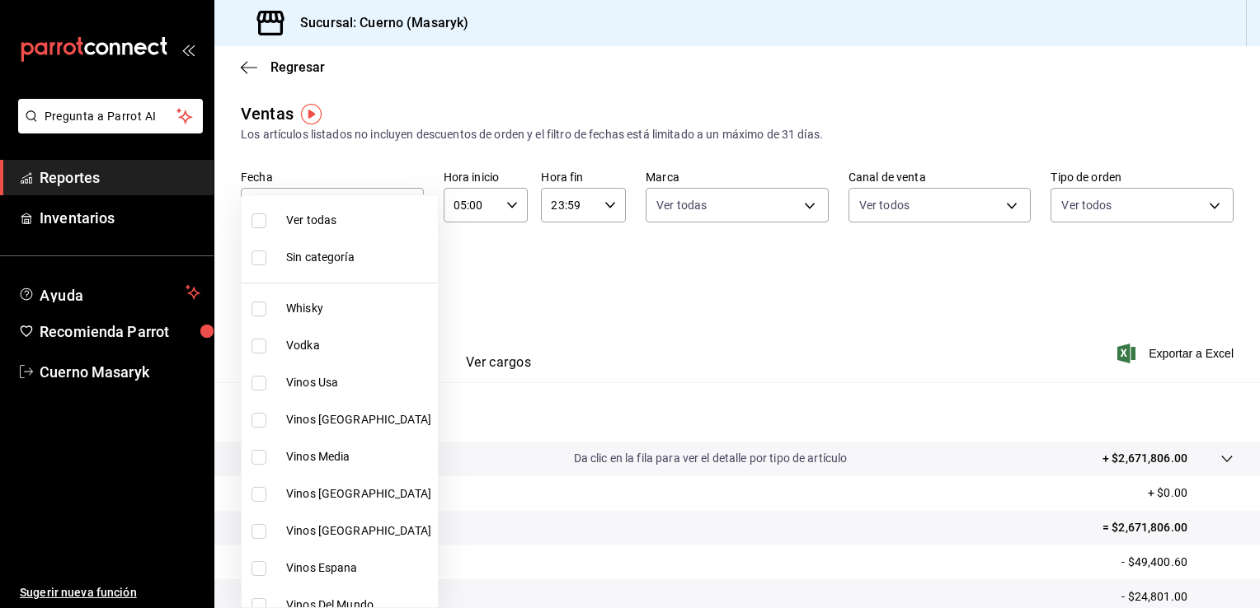
checkbox input "true"
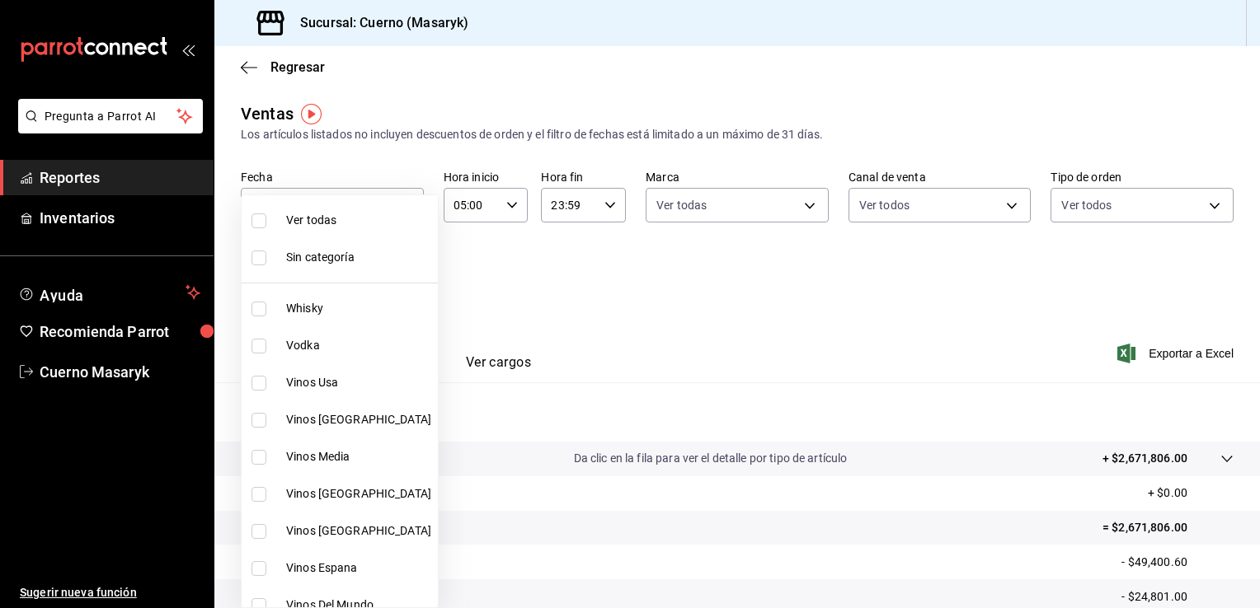
checkbox input "true"
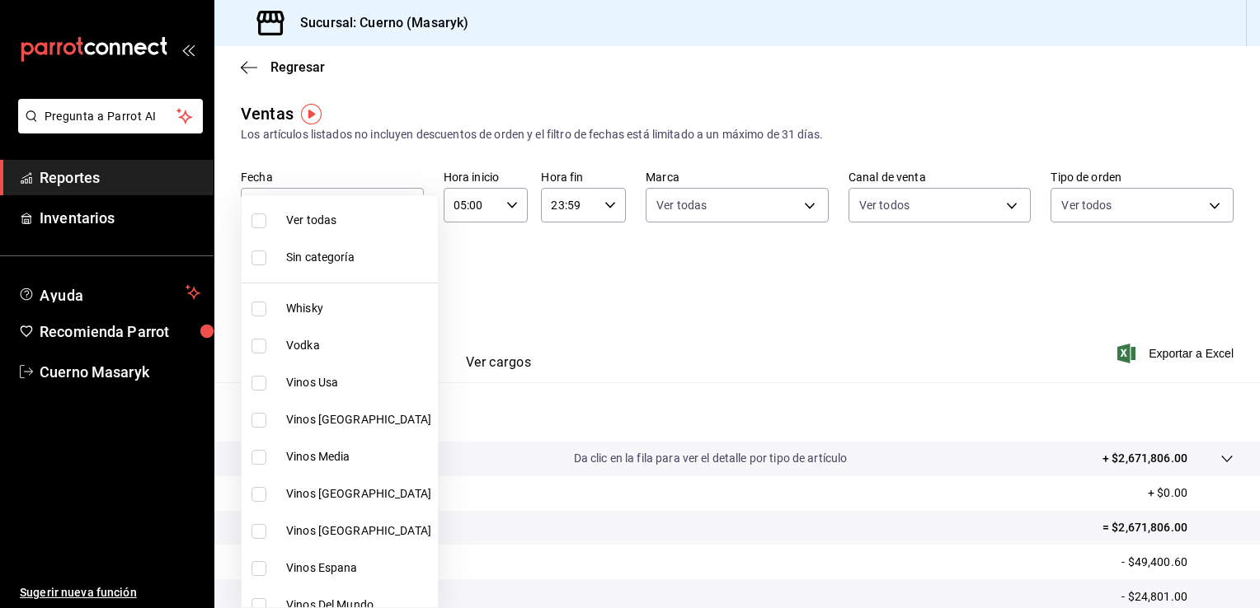
checkbox input "true"
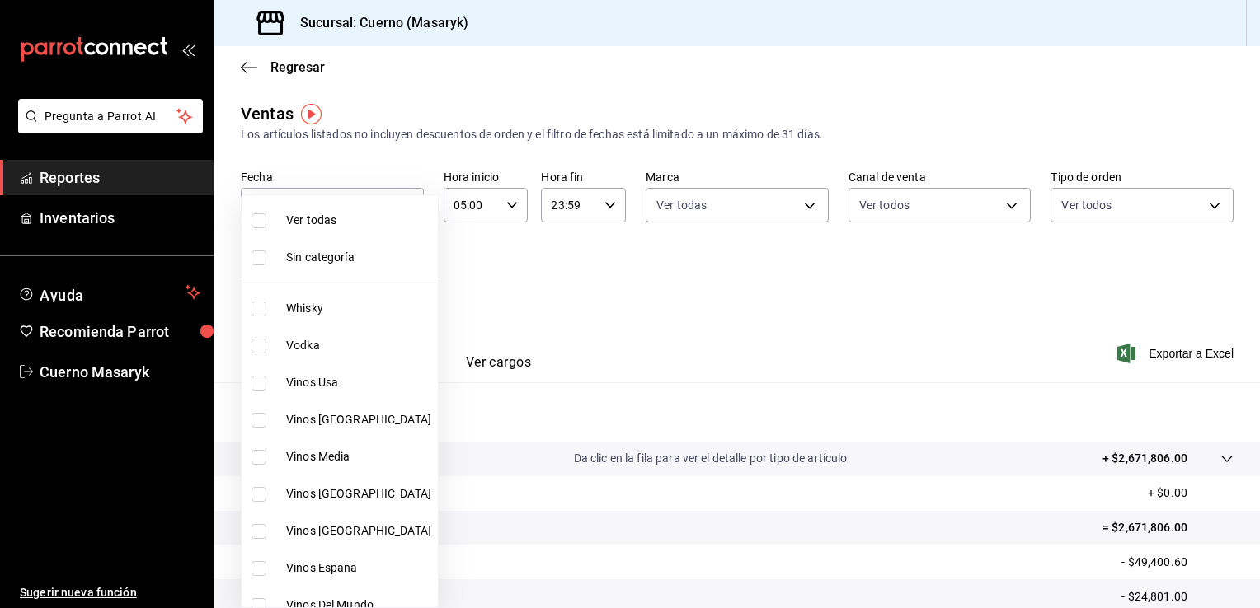
checkbox input "true"
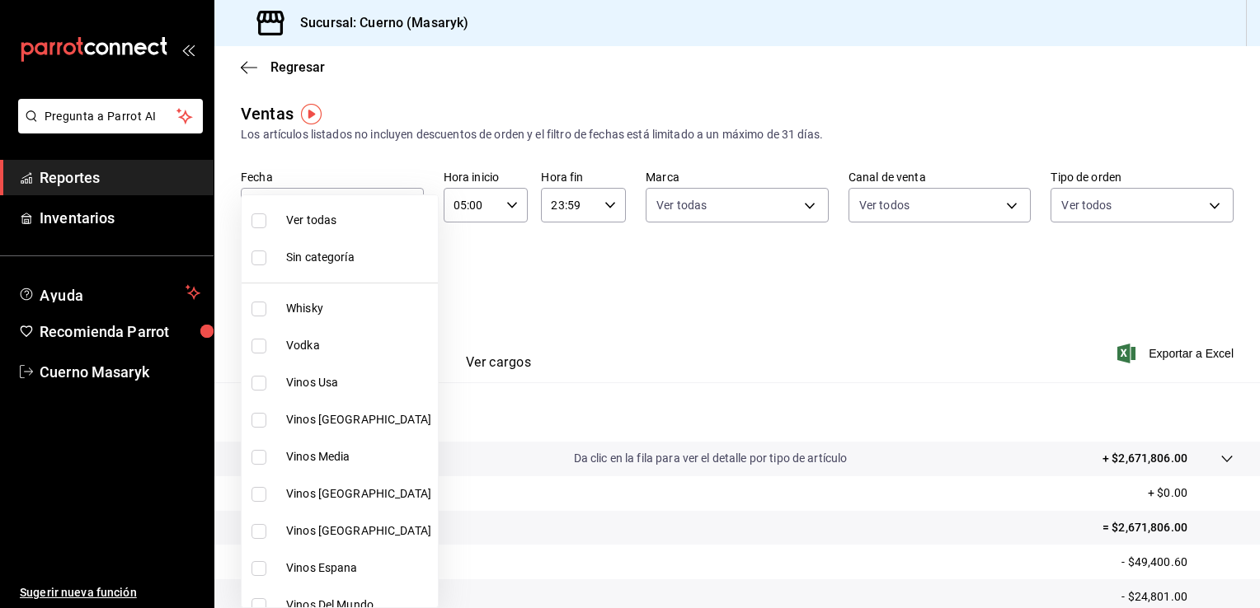
checkbox input "true"
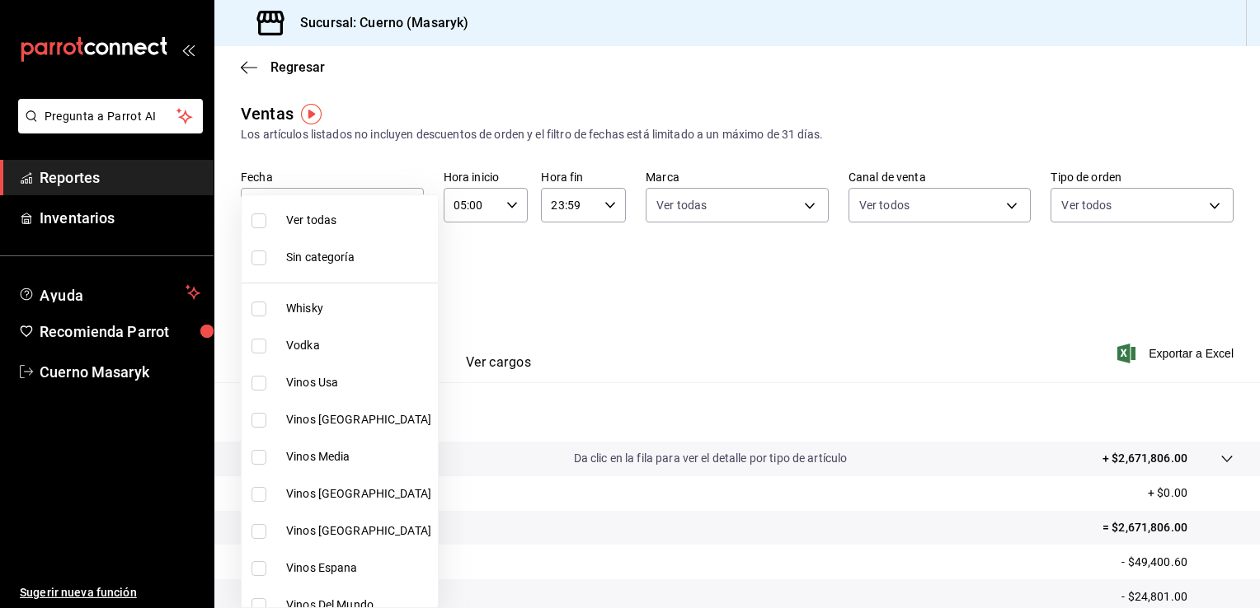
checkbox input "true"
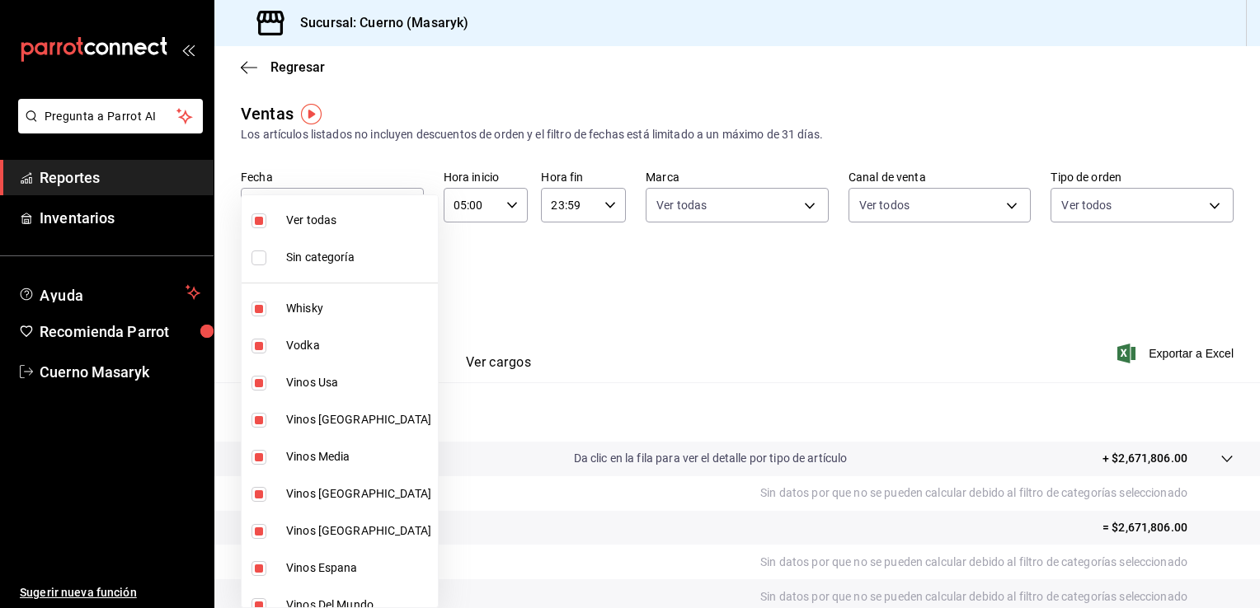
click at [648, 332] on div at bounding box center [630, 304] width 1260 height 608
